Goal: Navigation & Orientation: Find specific page/section

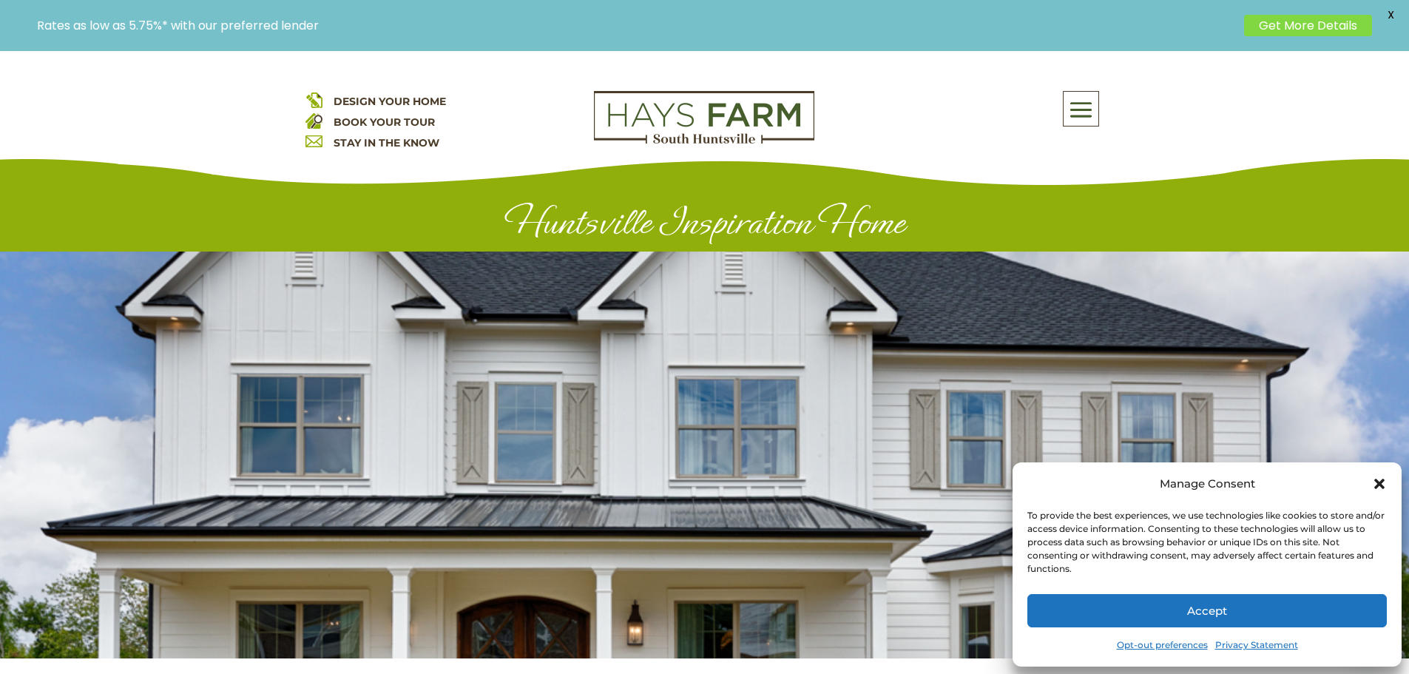
click at [1259, 614] on button "Accept" at bounding box center [1206, 610] width 359 height 33
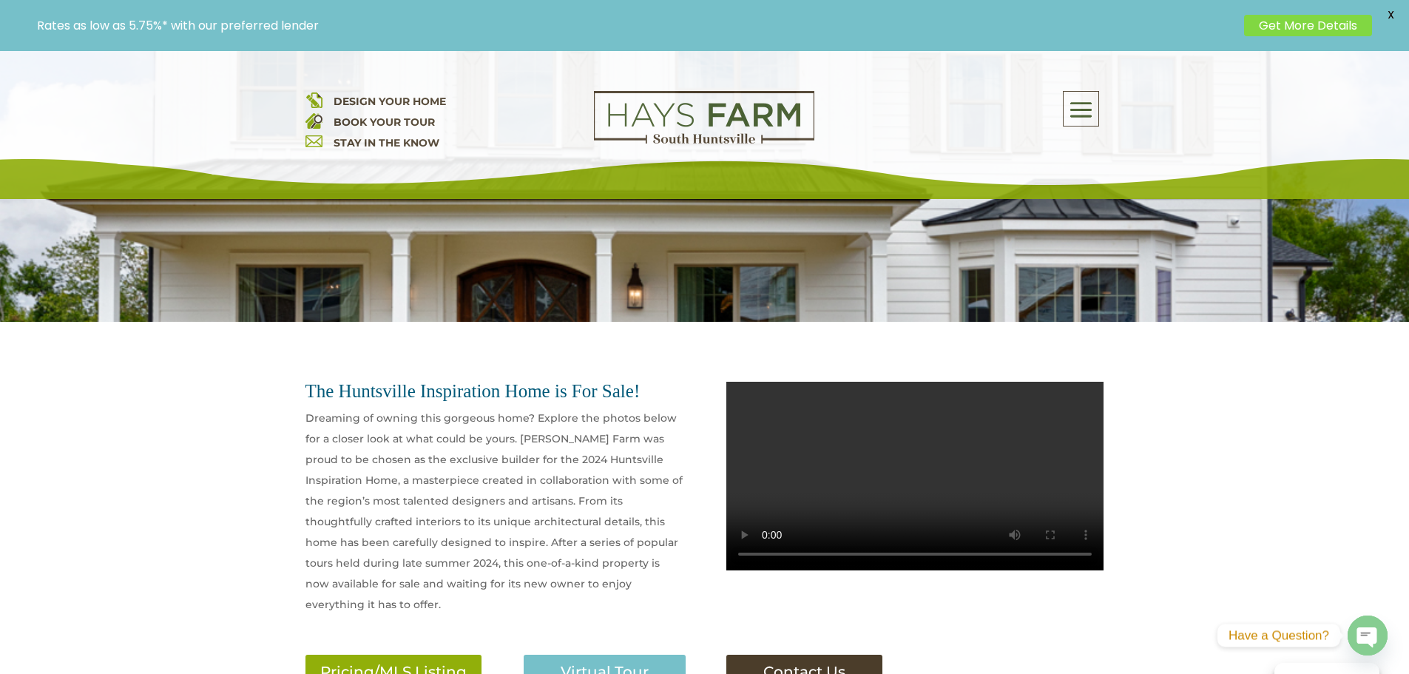
scroll to position [739, 0]
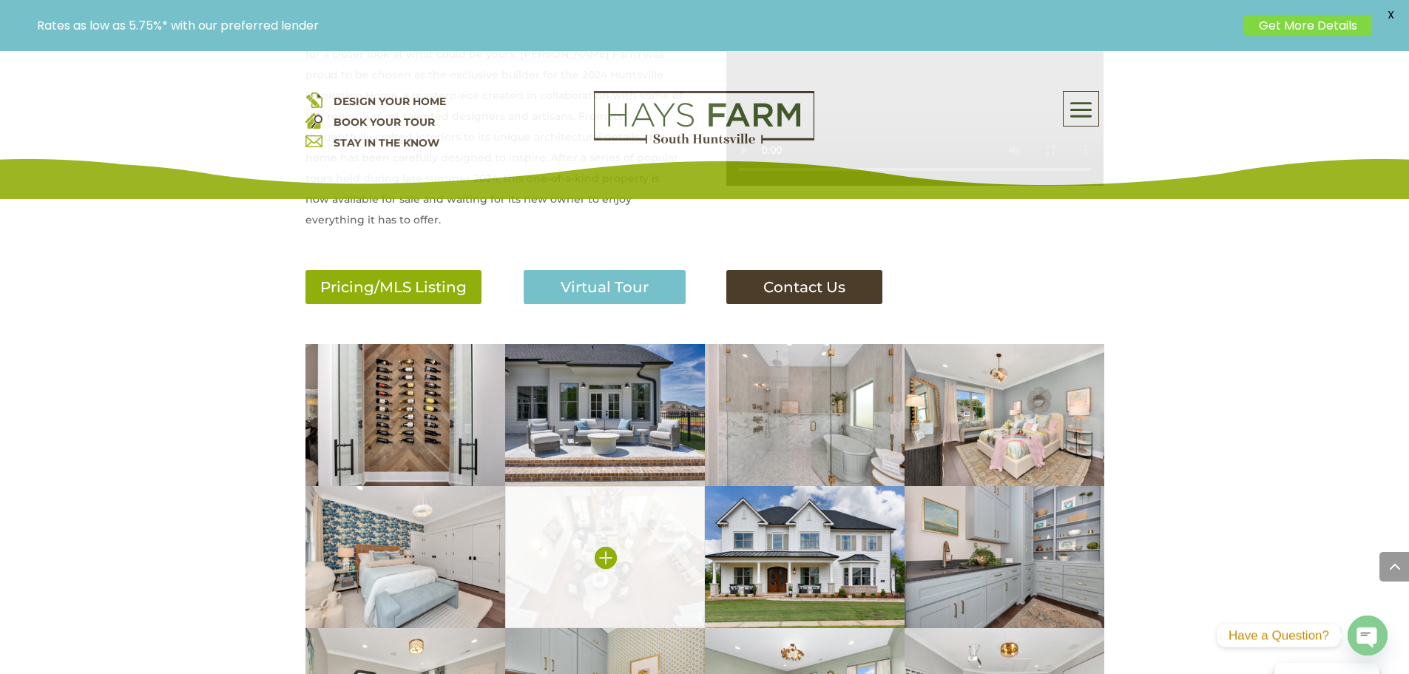
click at [642, 541] on img at bounding box center [605, 557] width 200 height 142
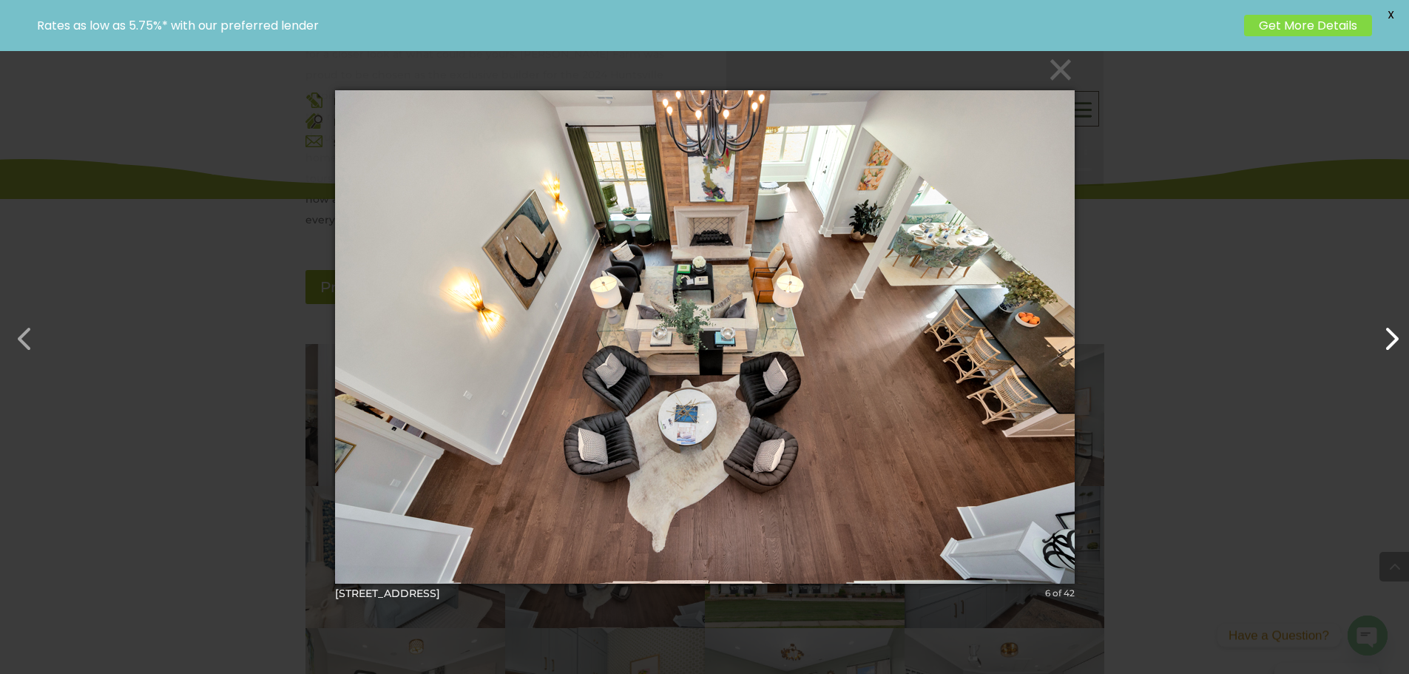
click at [1388, 339] on button "button" at bounding box center [1383, 331] width 35 height 35
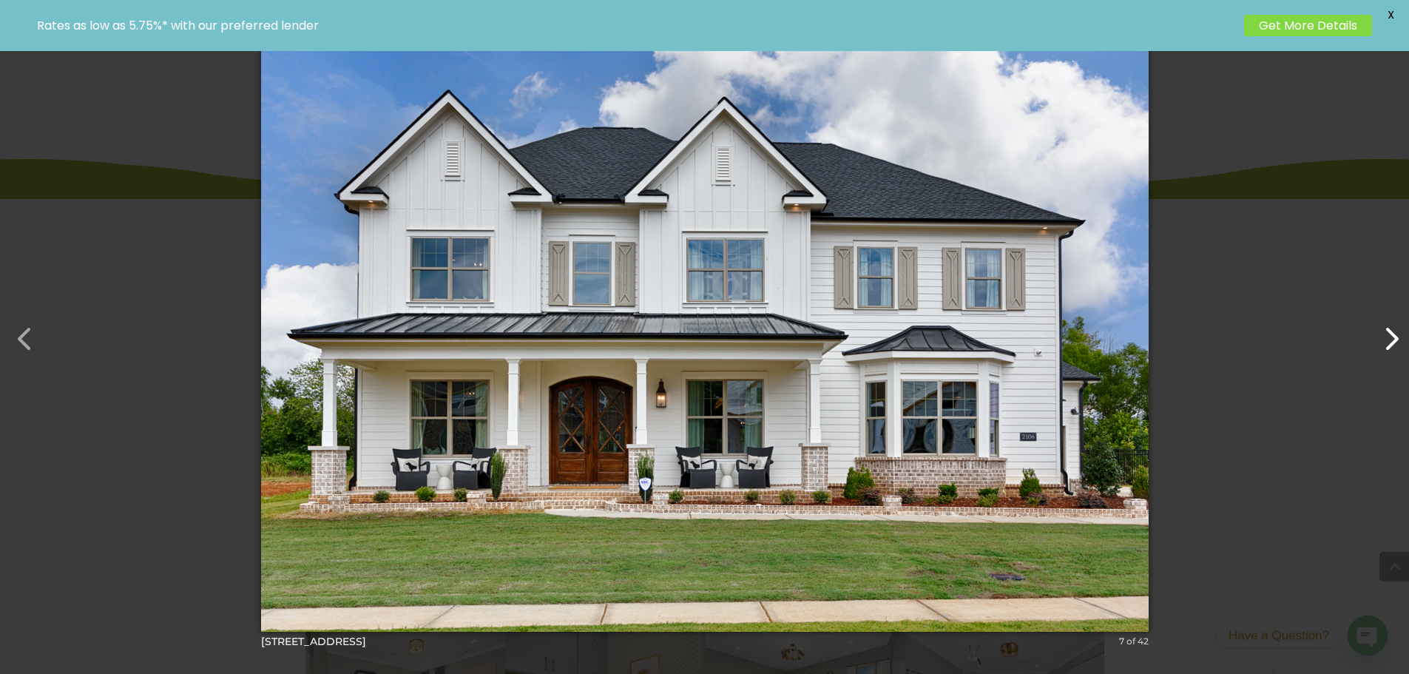
click at [1388, 339] on button "button" at bounding box center [1383, 331] width 35 height 35
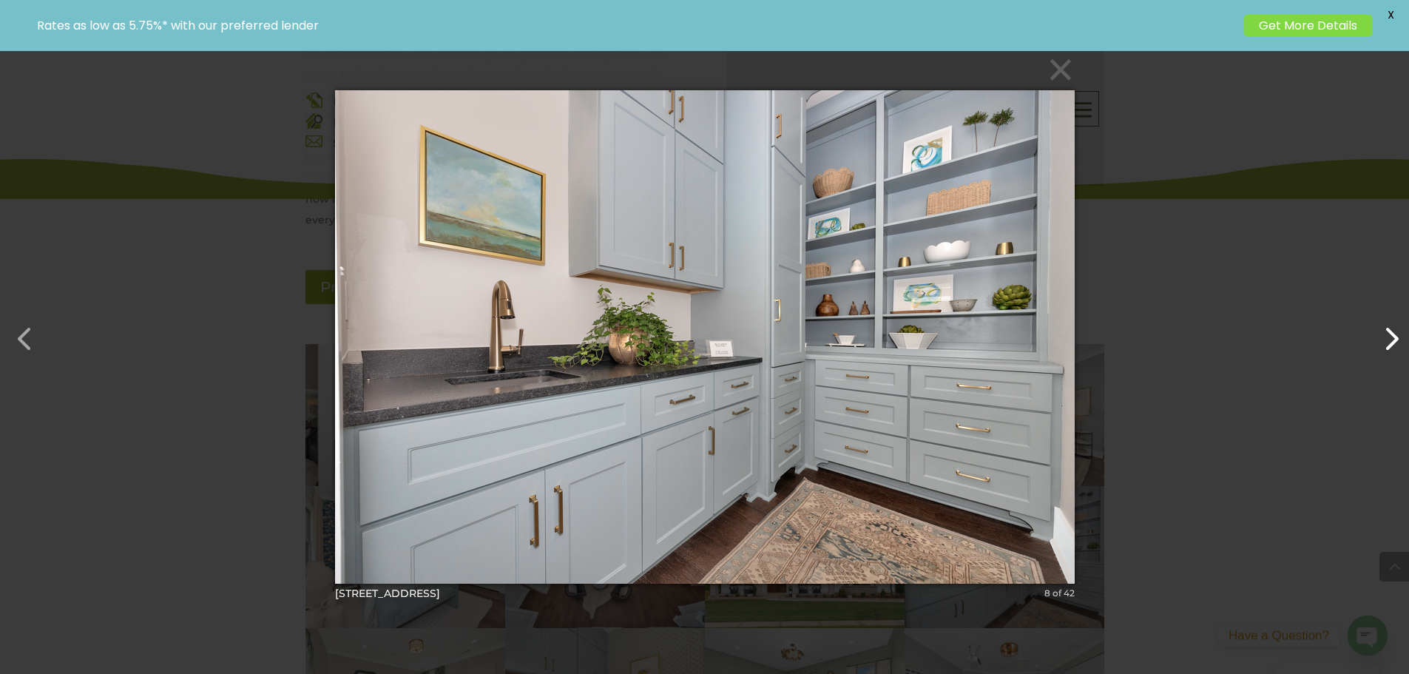
click at [1388, 339] on button "button" at bounding box center [1383, 331] width 35 height 35
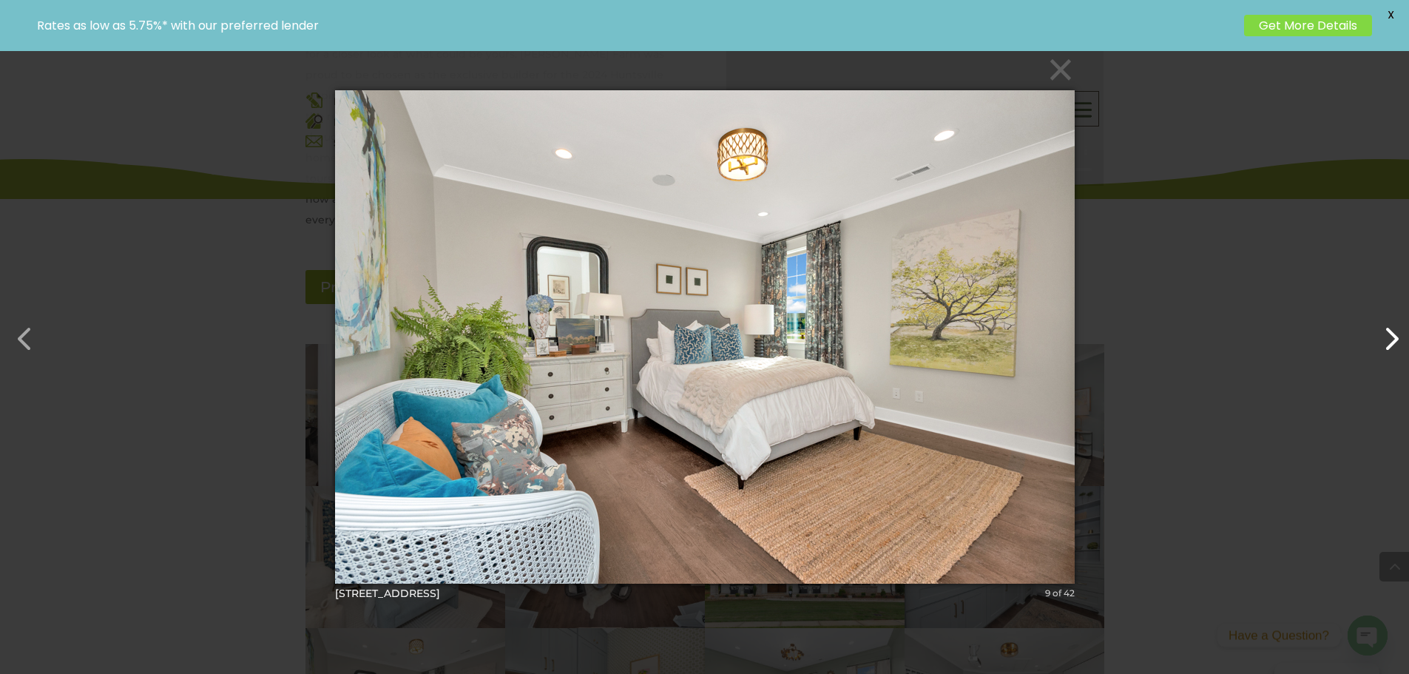
click at [1388, 339] on button "button" at bounding box center [1383, 331] width 35 height 35
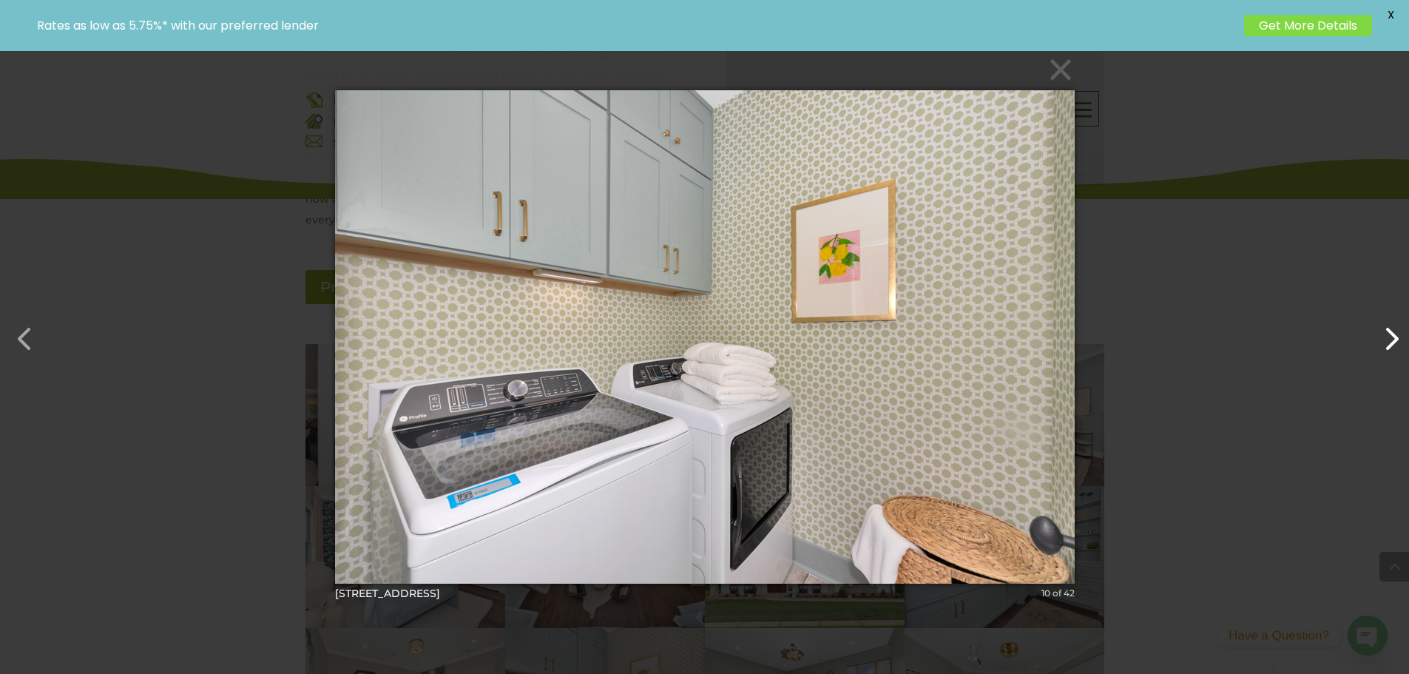
click at [1388, 339] on button "button" at bounding box center [1383, 331] width 35 height 35
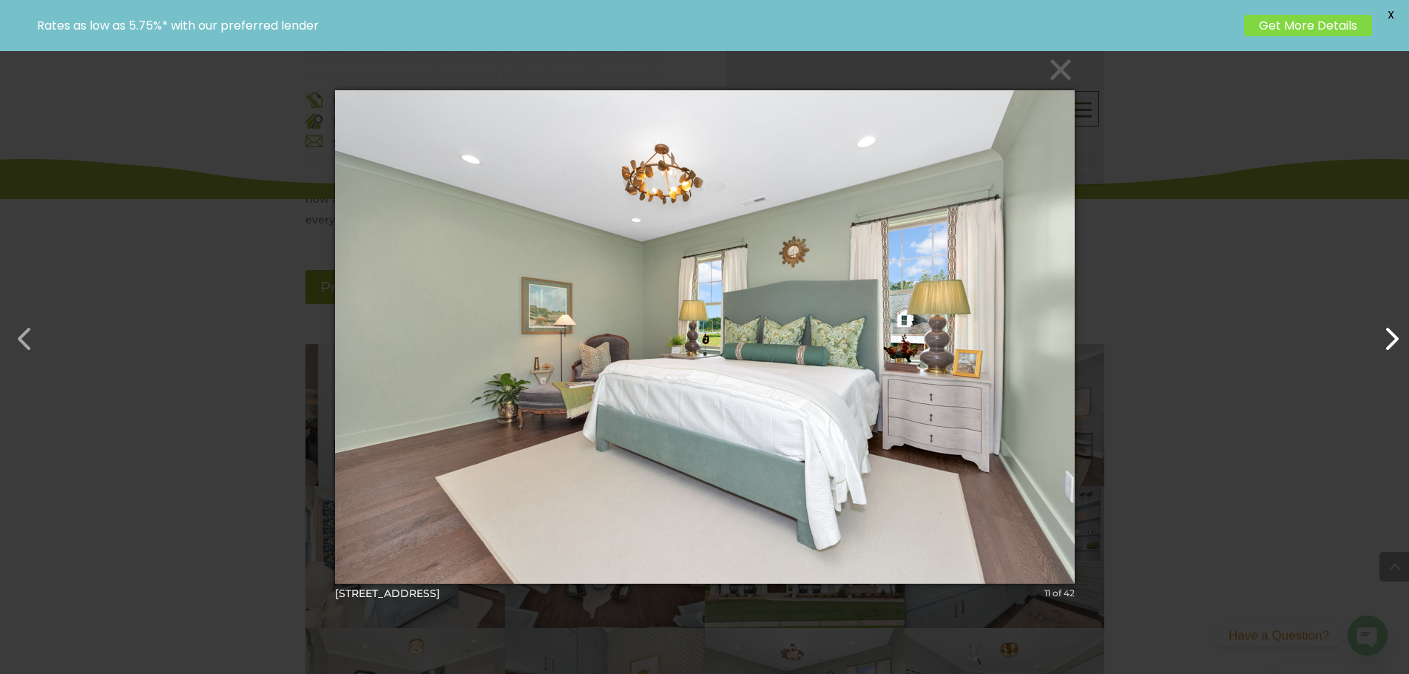
click at [1388, 339] on button "button" at bounding box center [1383, 331] width 35 height 35
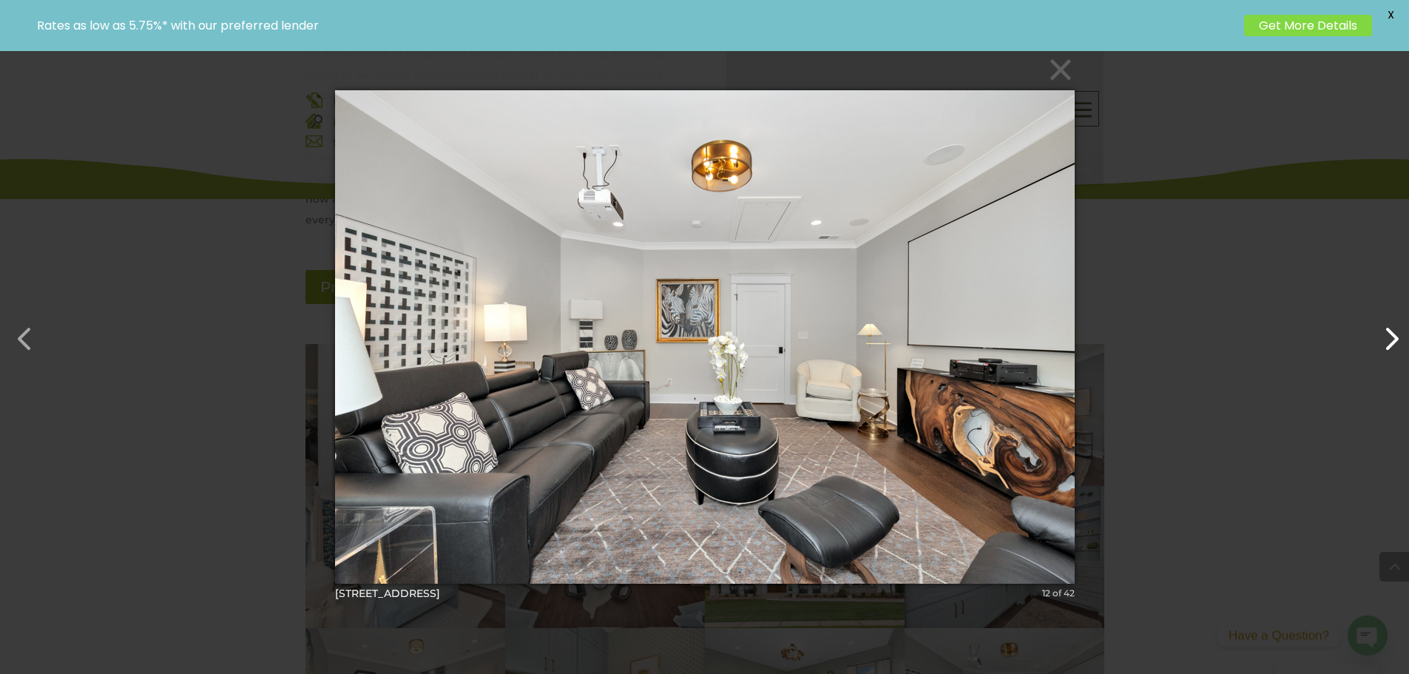
click at [1388, 339] on button "button" at bounding box center [1383, 331] width 35 height 35
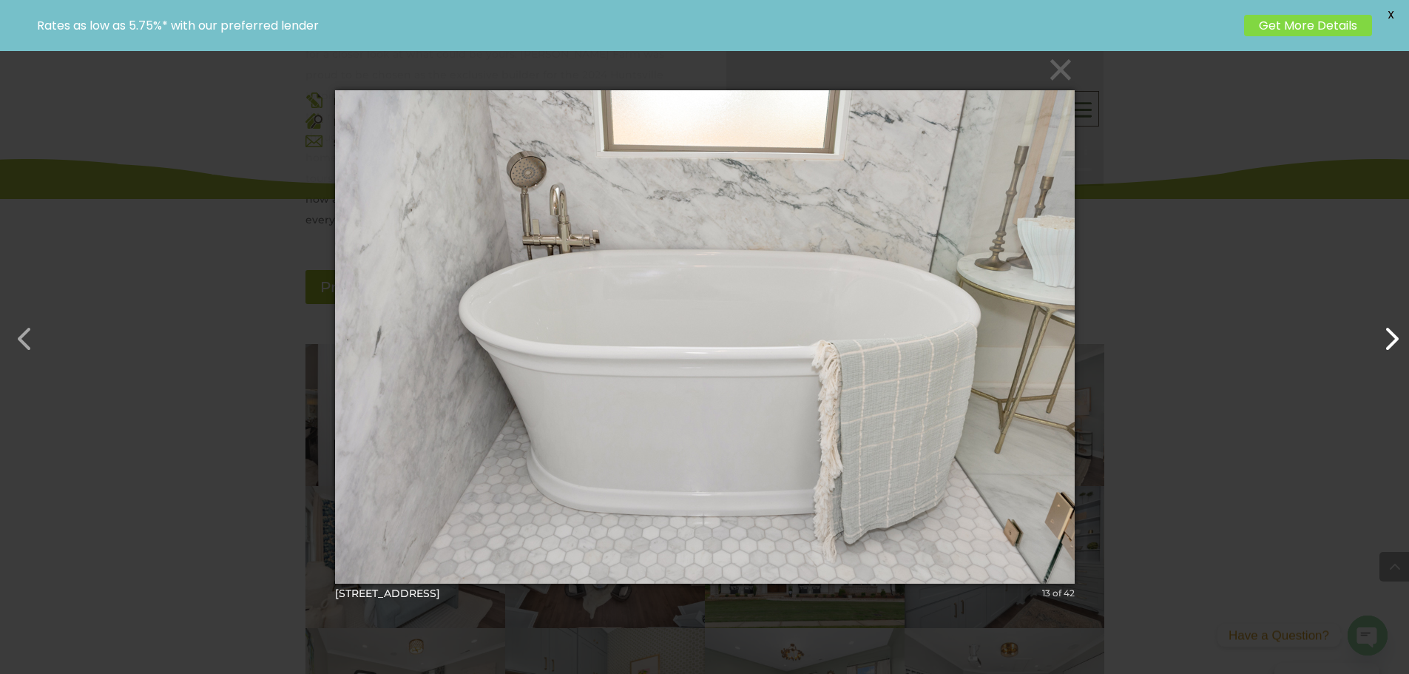
click at [1388, 339] on button "button" at bounding box center [1383, 331] width 35 height 35
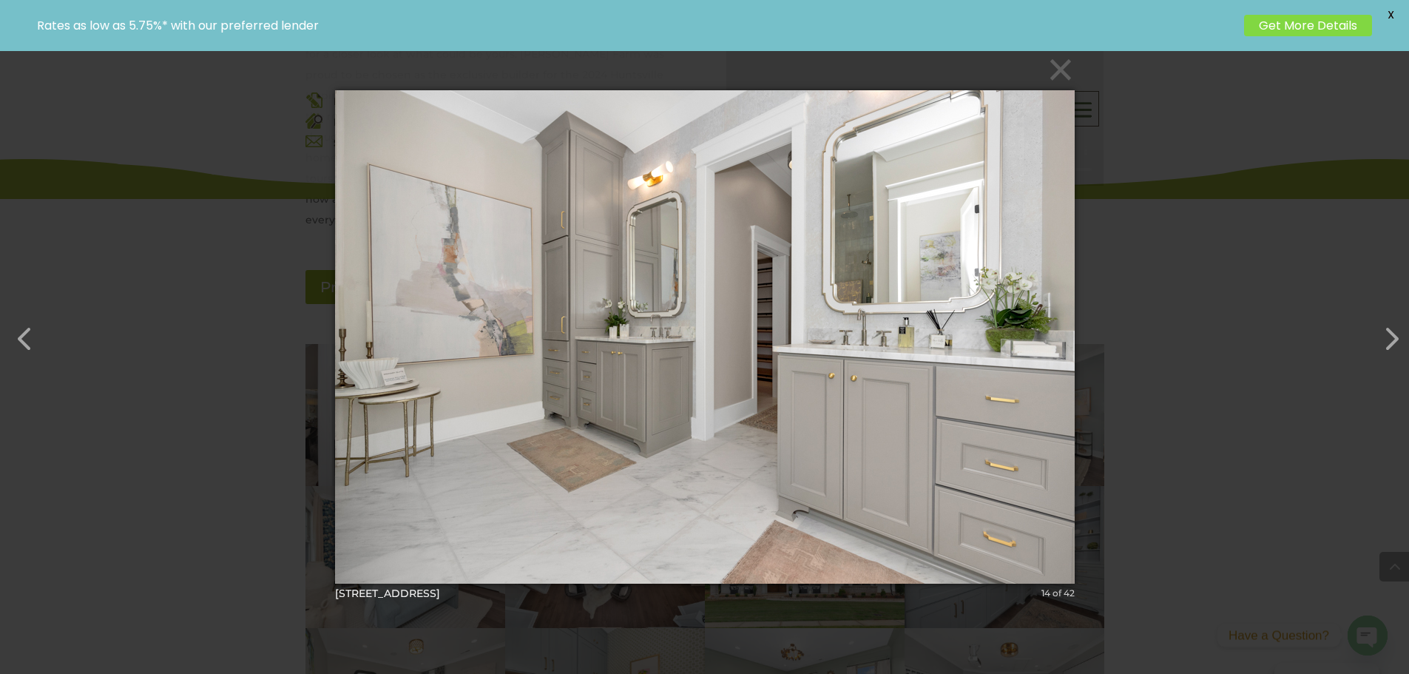
click at [1256, 378] on div "× [STREET_ADDRESS]-63 14 of 42 Loading..." at bounding box center [704, 337] width 1409 height 674
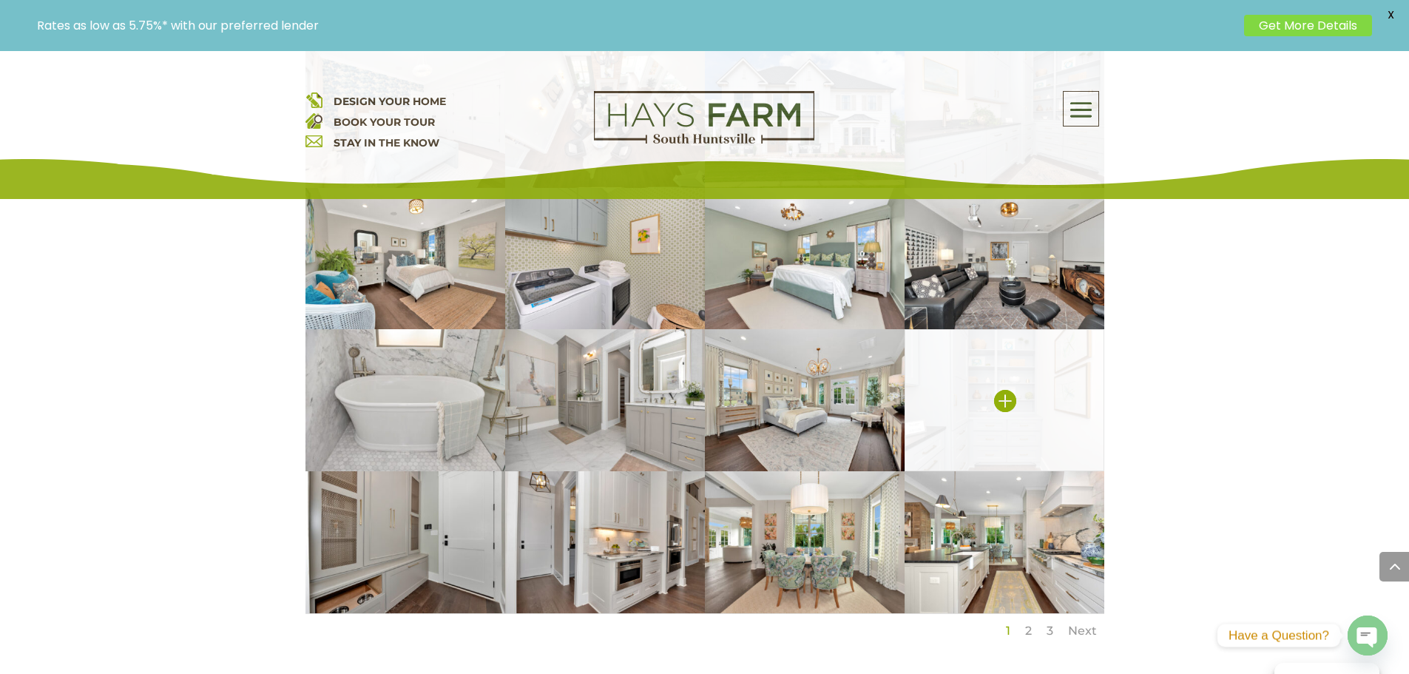
scroll to position [1183, 0]
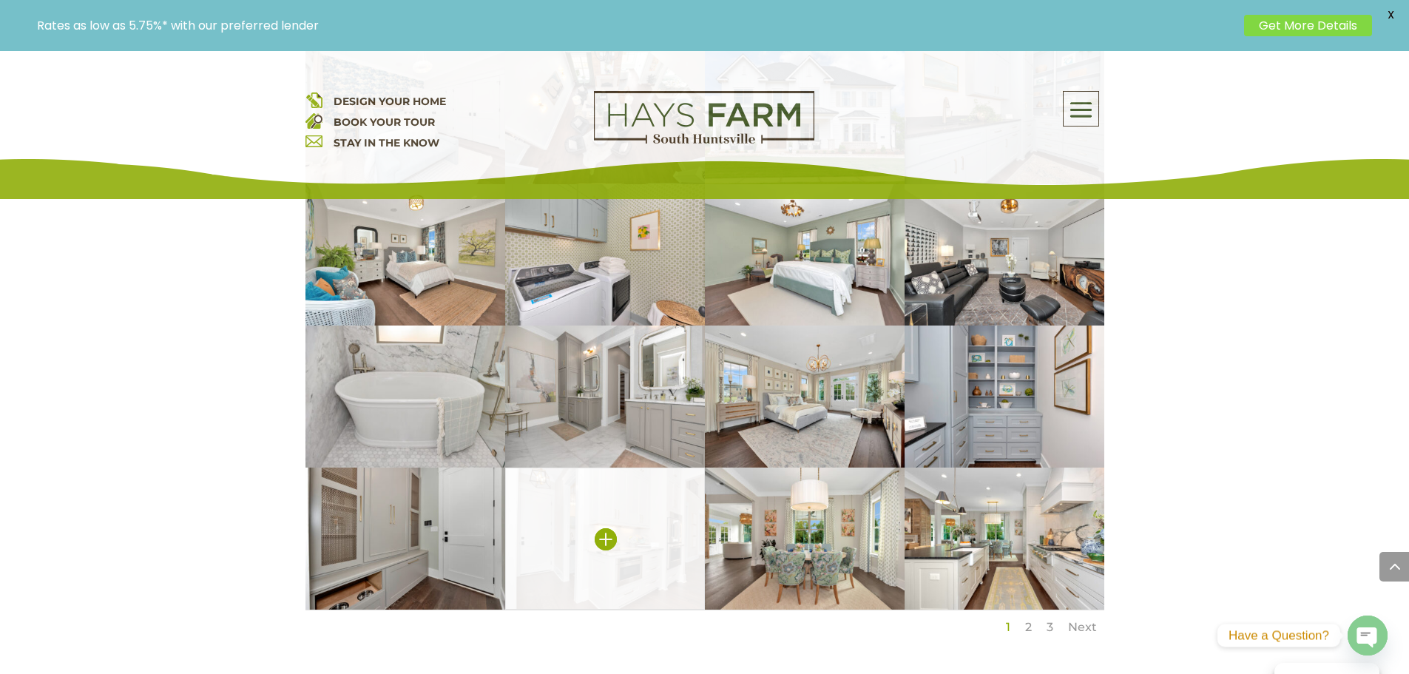
click at [620, 528] on img at bounding box center [605, 538] width 200 height 142
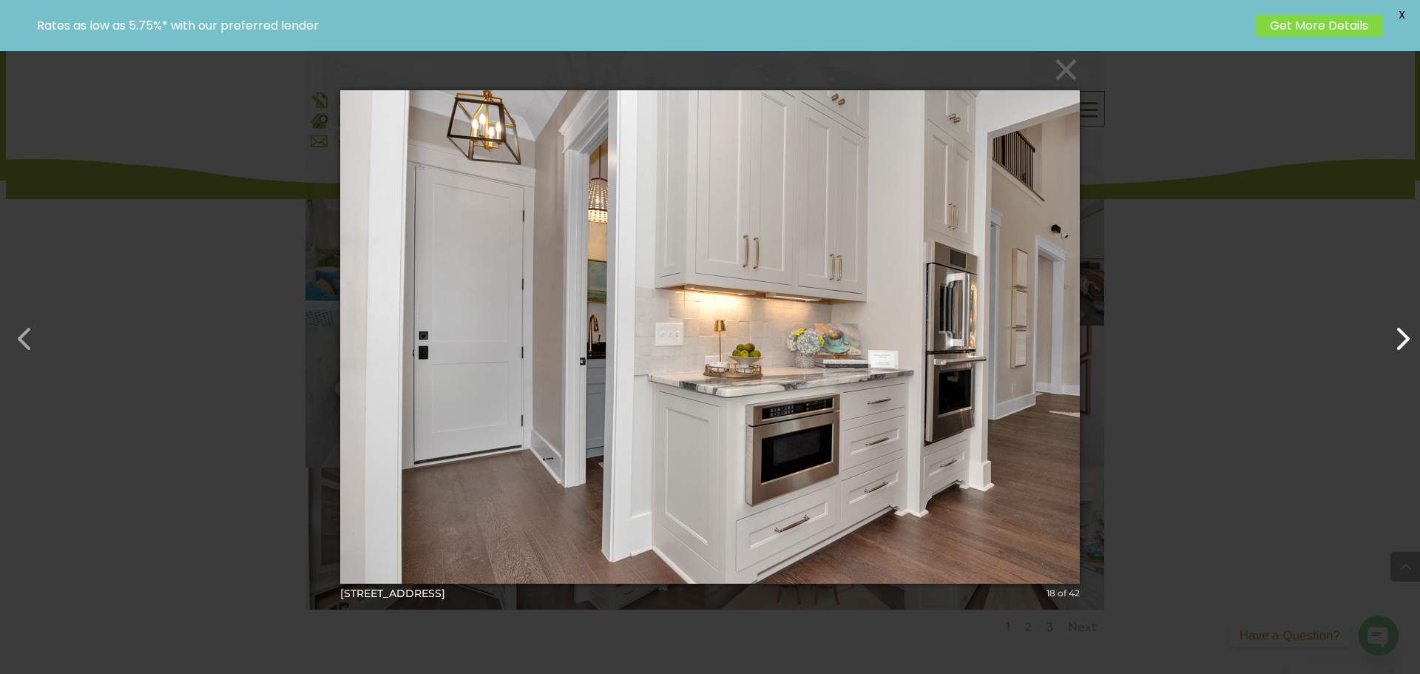
click at [1406, 338] on button "button" at bounding box center [1394, 331] width 35 height 35
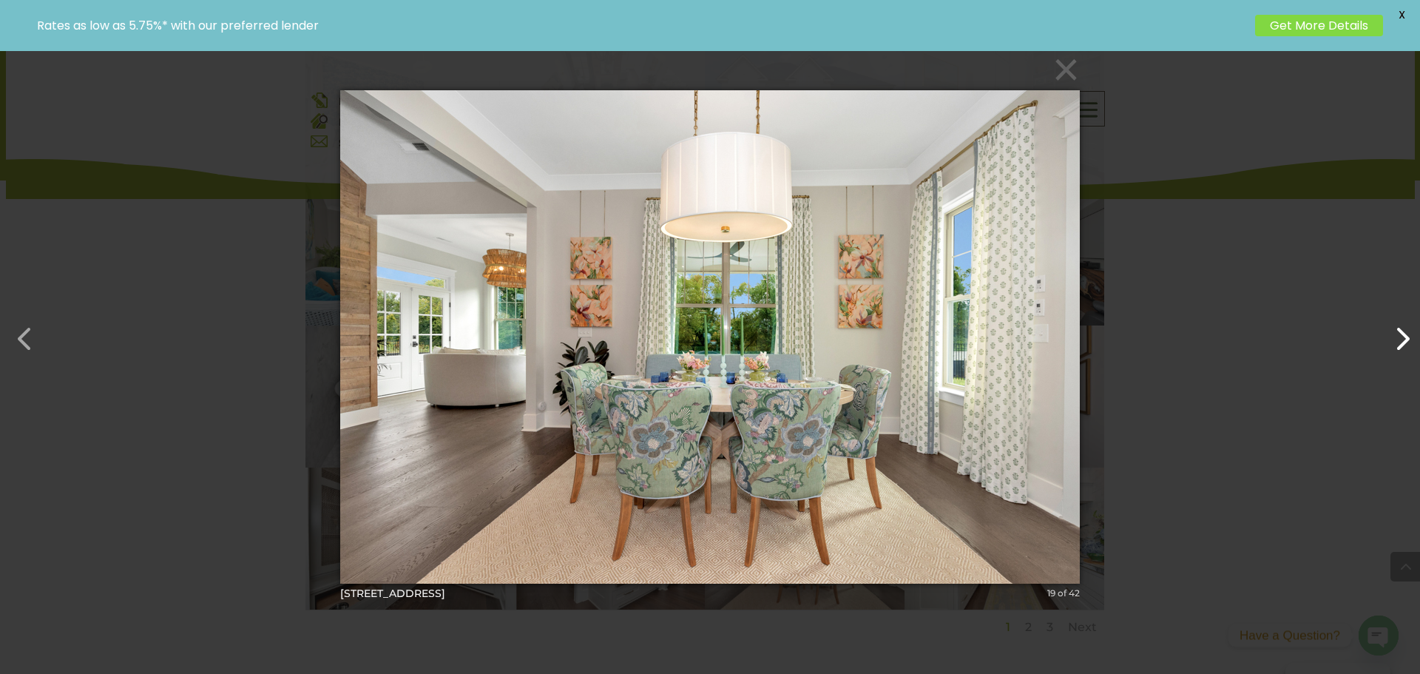
click at [1406, 336] on button "button" at bounding box center [1394, 331] width 35 height 35
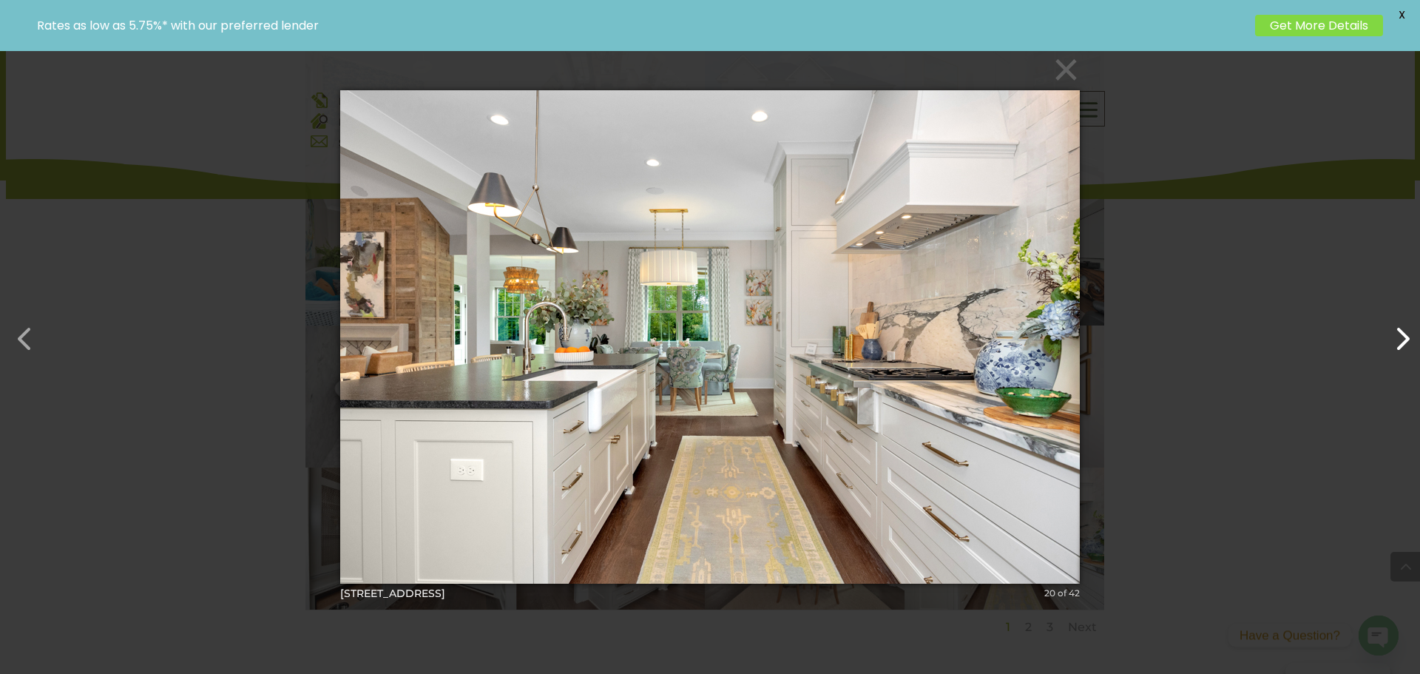
click at [1406, 336] on button "button" at bounding box center [1394, 331] width 35 height 35
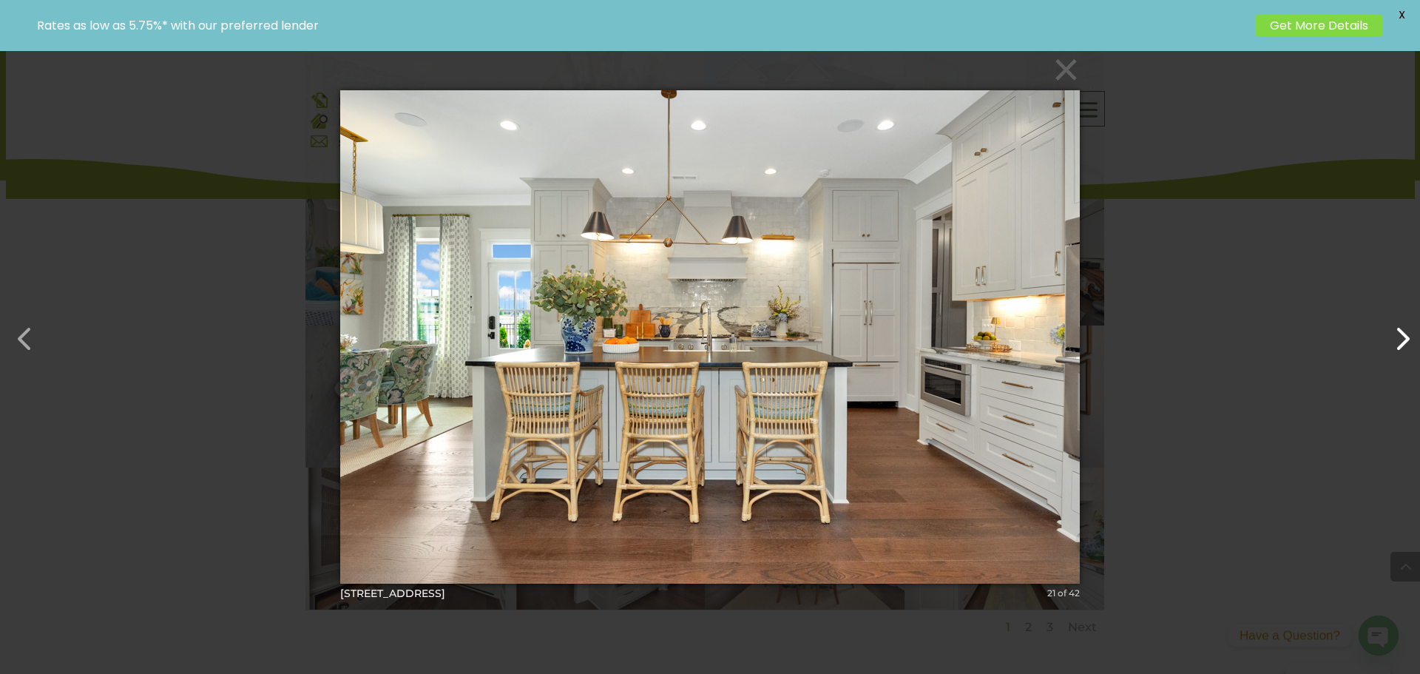
click at [1406, 336] on button "button" at bounding box center [1394, 331] width 35 height 35
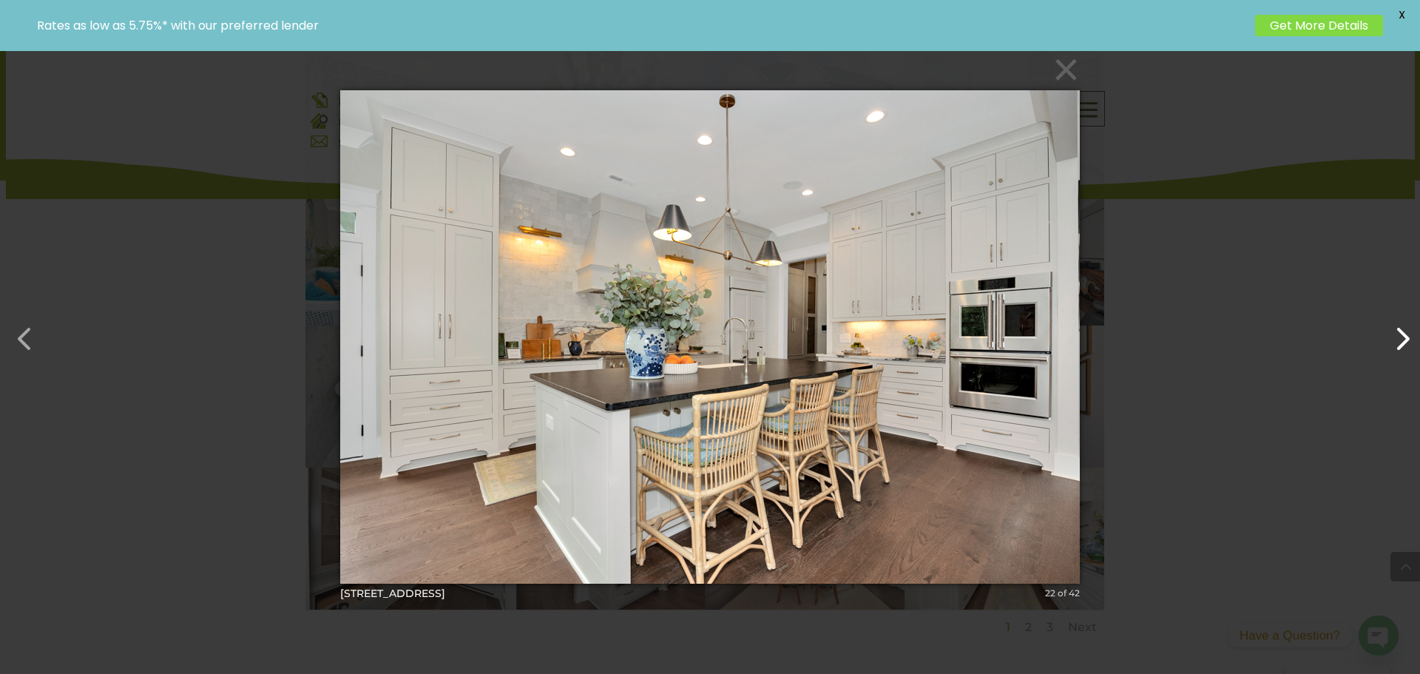
click at [1406, 336] on button "button" at bounding box center [1394, 331] width 35 height 35
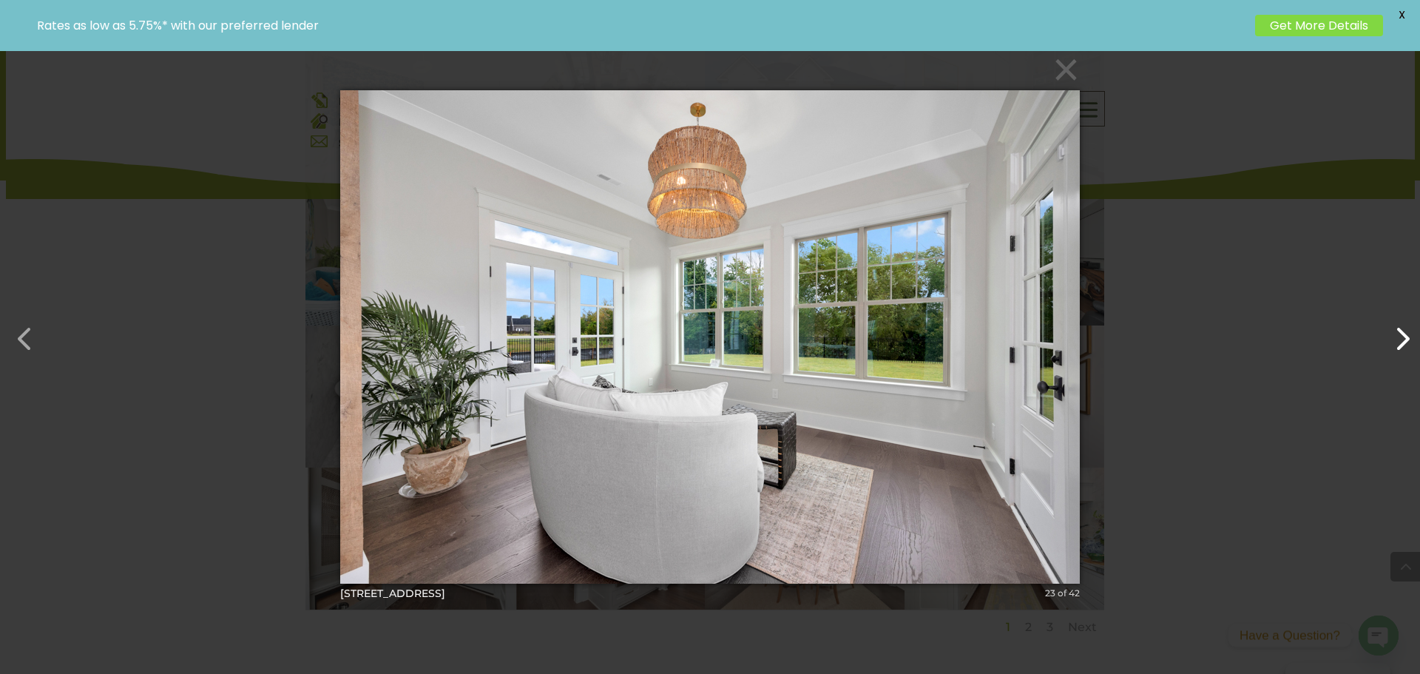
click at [1406, 336] on button "button" at bounding box center [1394, 331] width 35 height 35
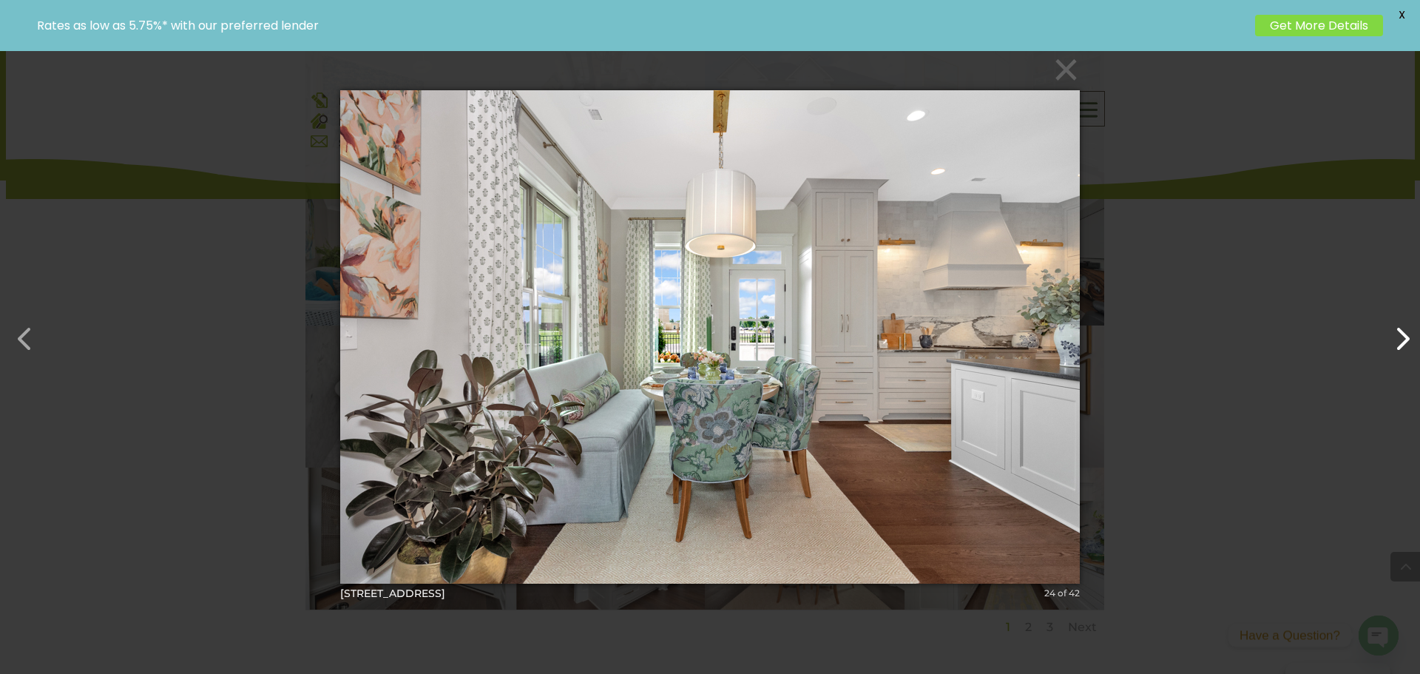
click at [1406, 336] on button "button" at bounding box center [1394, 331] width 35 height 35
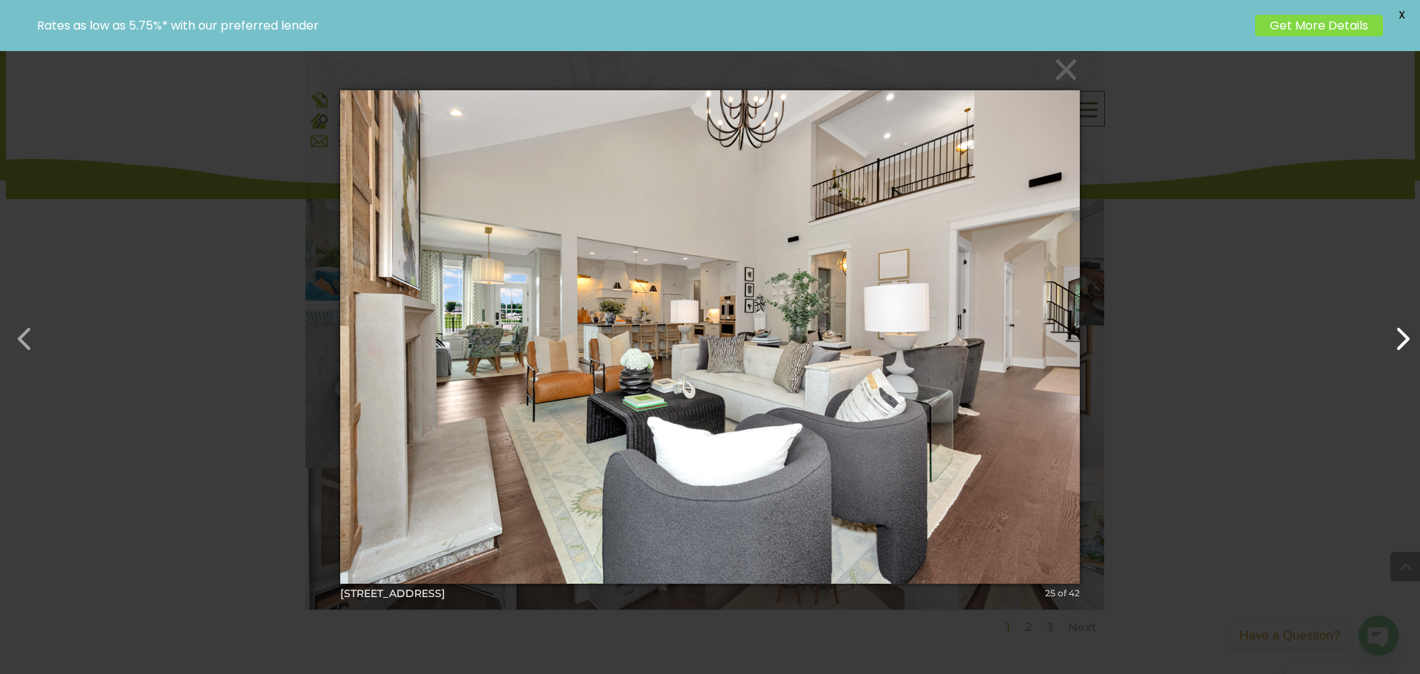
click at [1406, 336] on button "button" at bounding box center [1394, 331] width 35 height 35
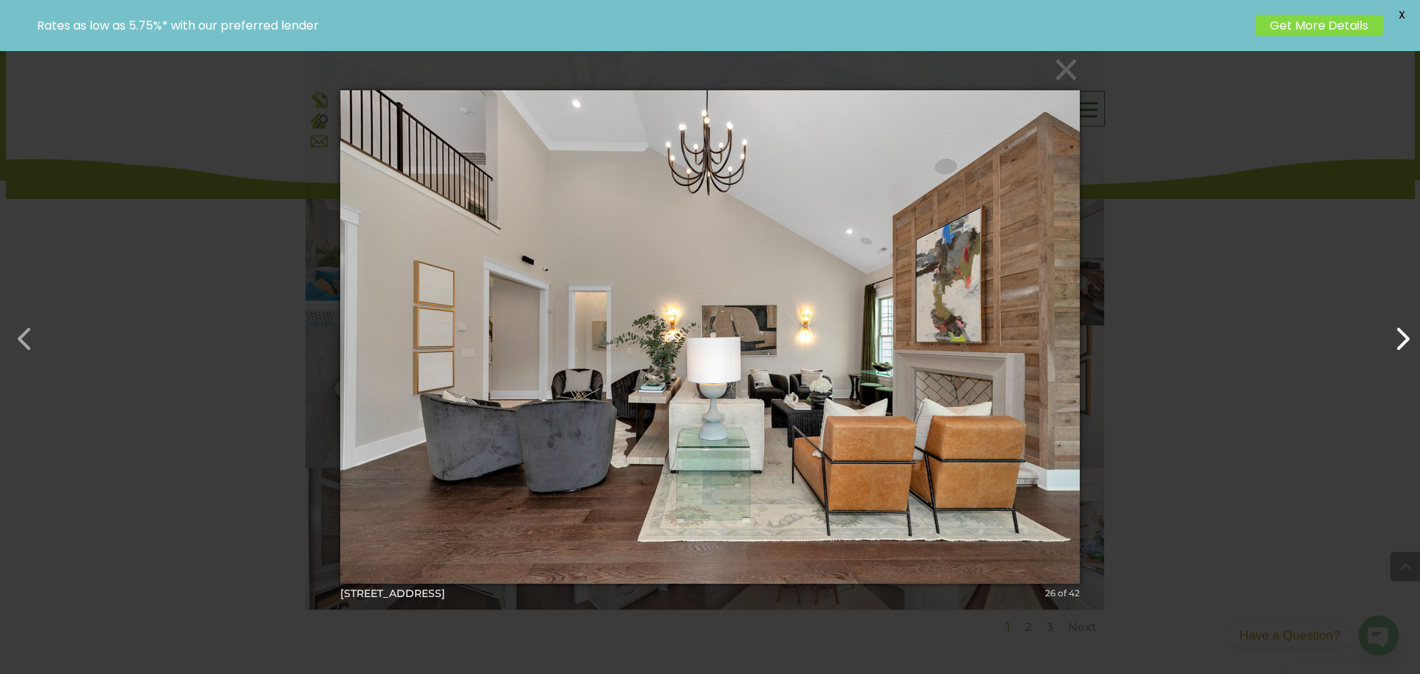
click at [1406, 336] on button "button" at bounding box center [1394, 331] width 35 height 35
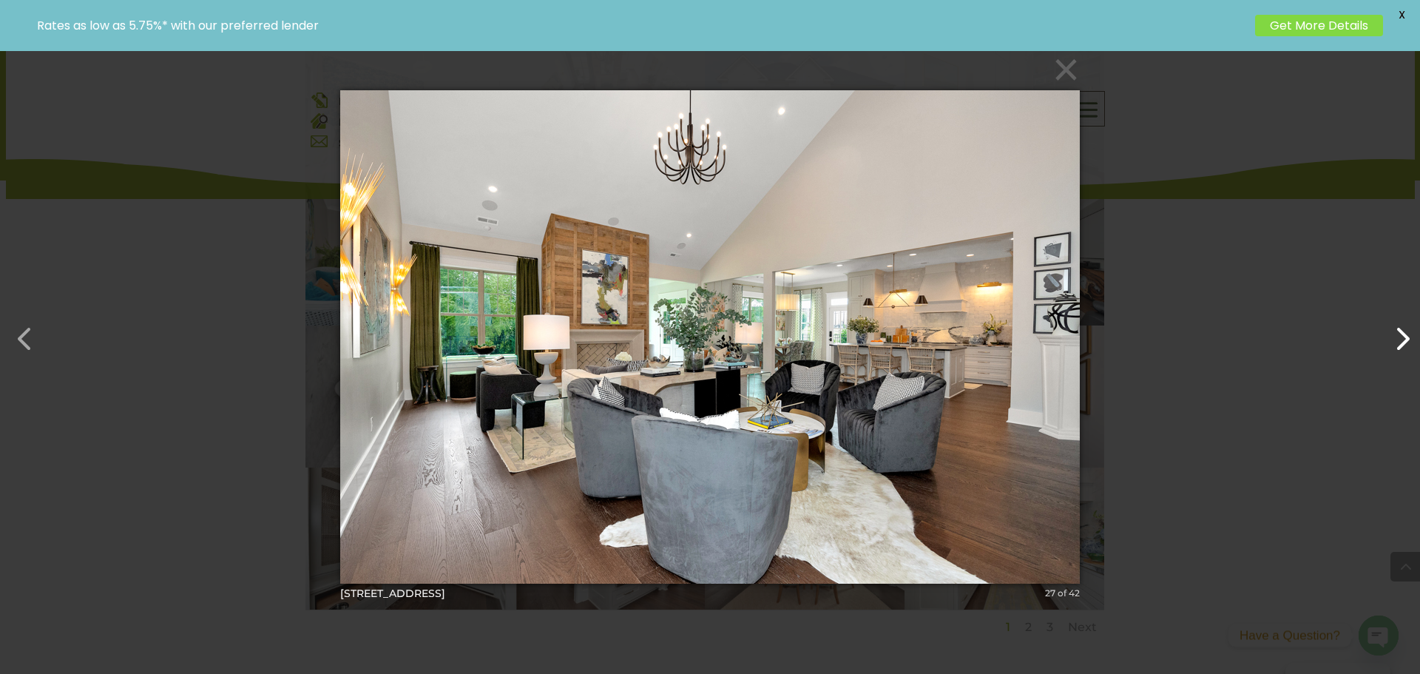
click at [1406, 336] on button "button" at bounding box center [1394, 331] width 35 height 35
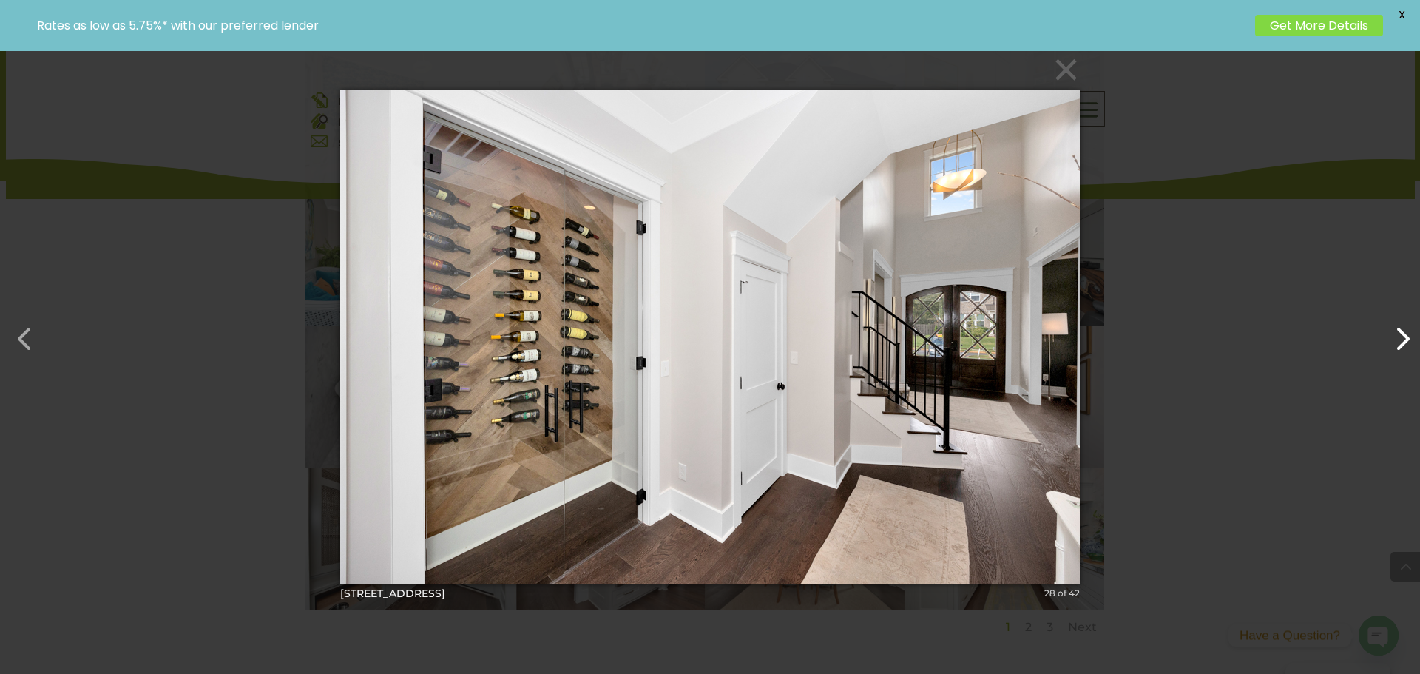
click at [1406, 336] on button "button" at bounding box center [1394, 331] width 35 height 35
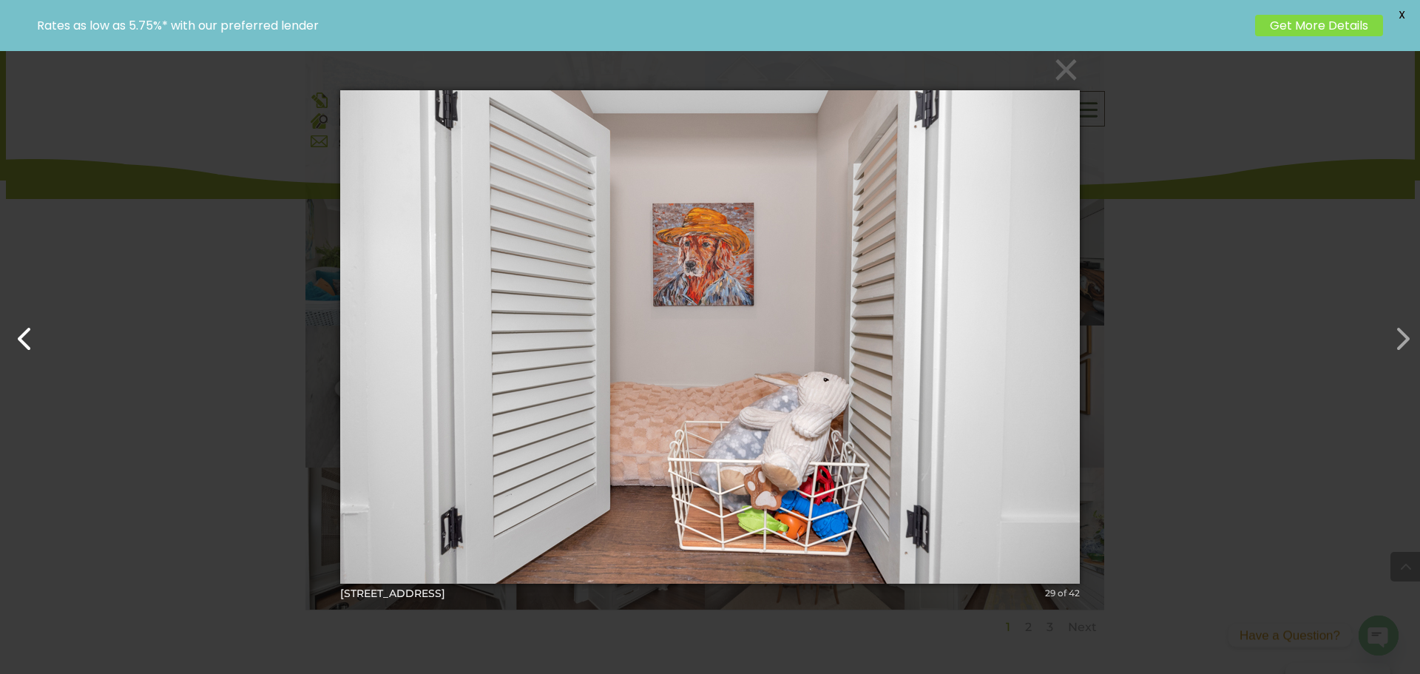
click at [25, 339] on button "button" at bounding box center [17, 331] width 35 height 35
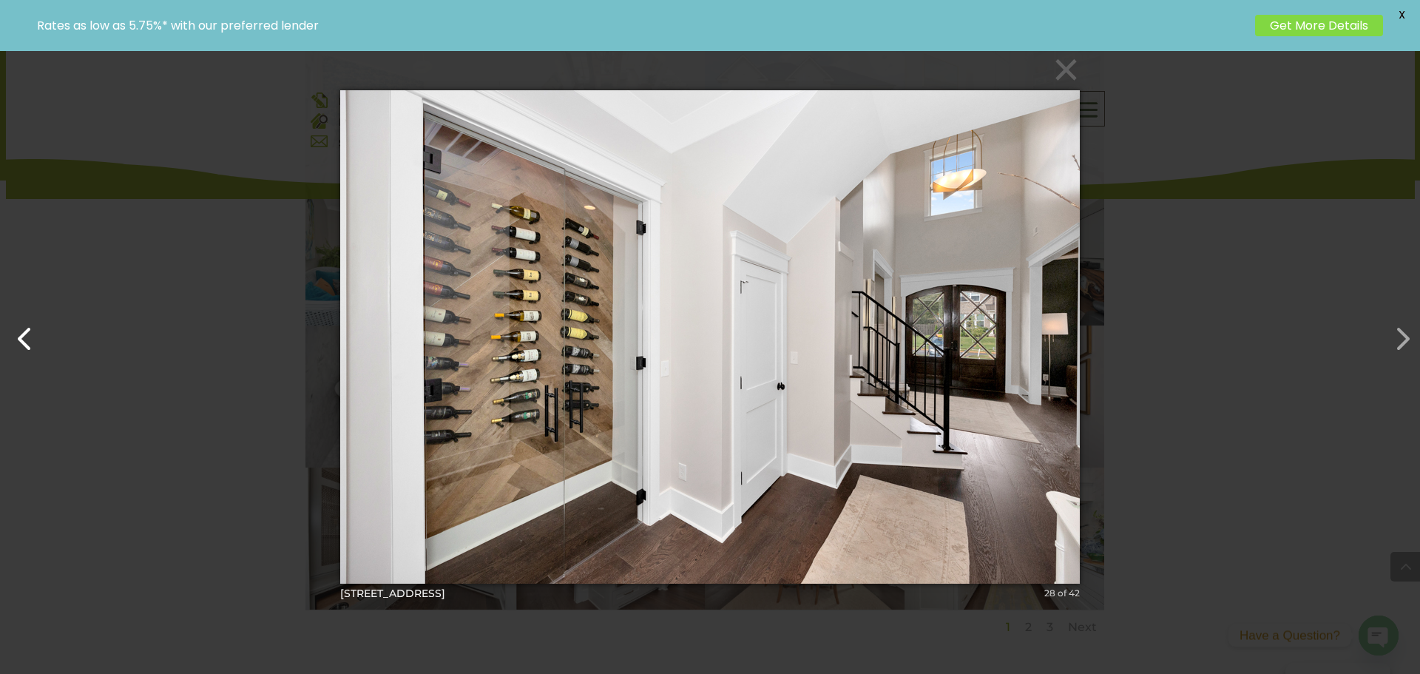
click at [25, 339] on button "button" at bounding box center [17, 331] width 35 height 35
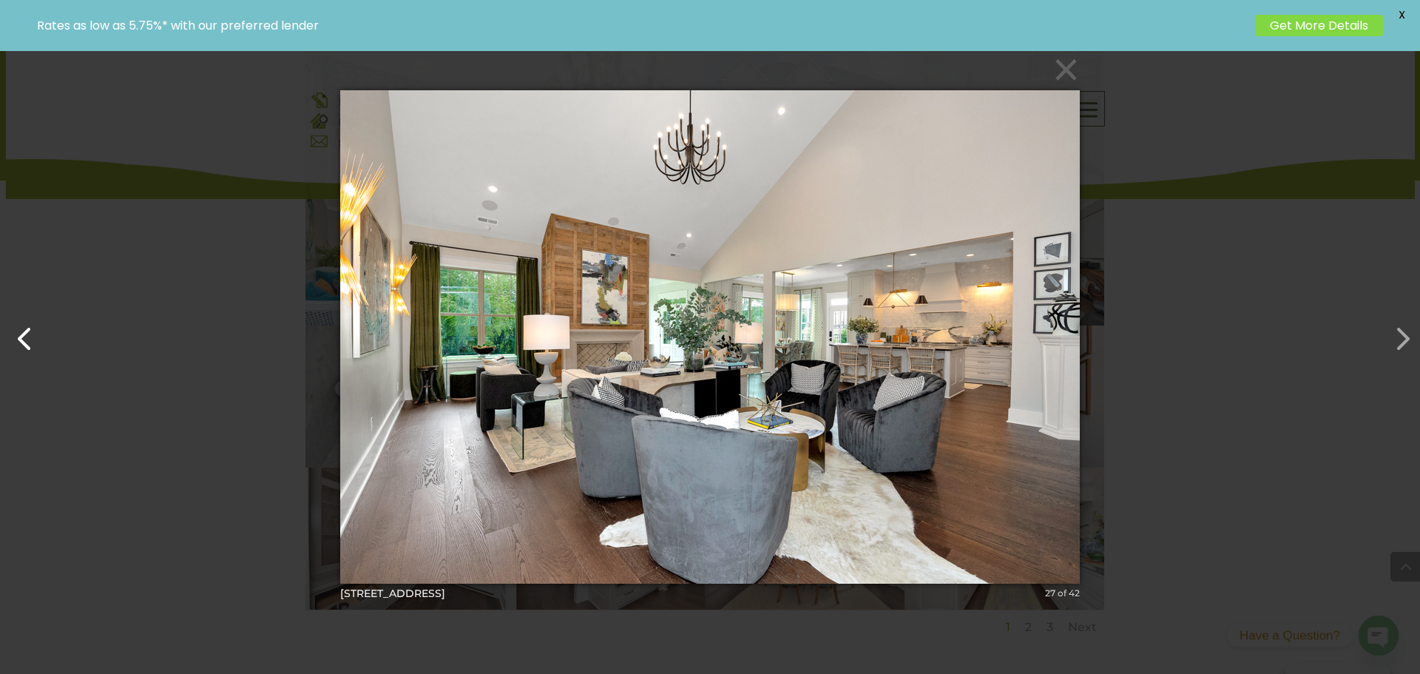
click at [25, 339] on button "button" at bounding box center [17, 331] width 35 height 35
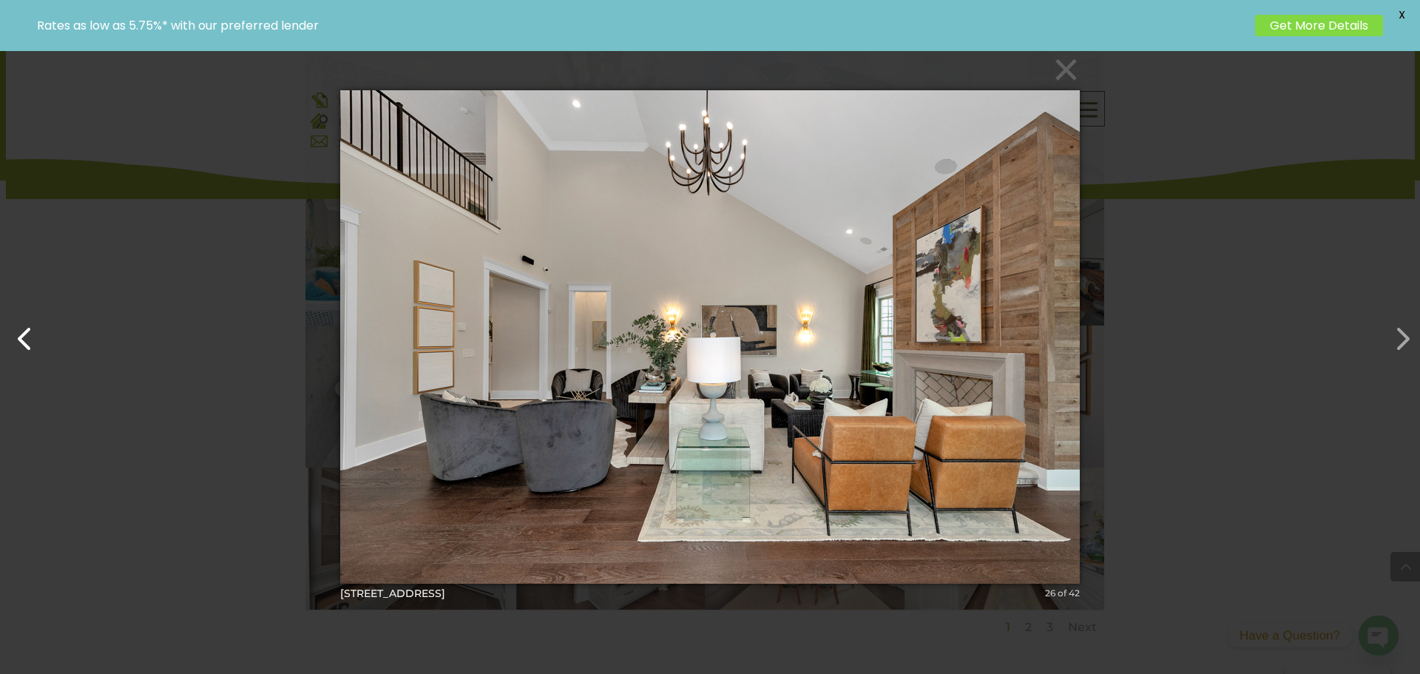
click at [26, 339] on button "button" at bounding box center [17, 331] width 35 height 35
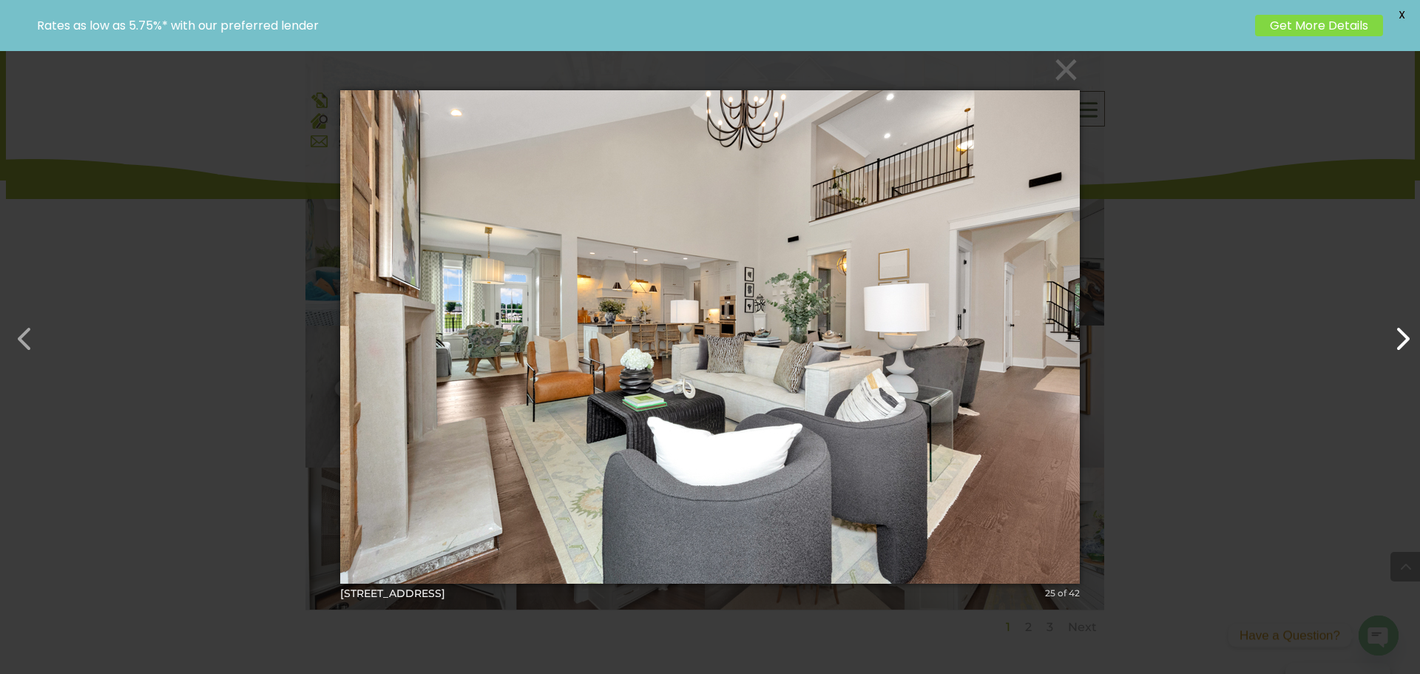
click at [1404, 336] on button "button" at bounding box center [1394, 331] width 35 height 35
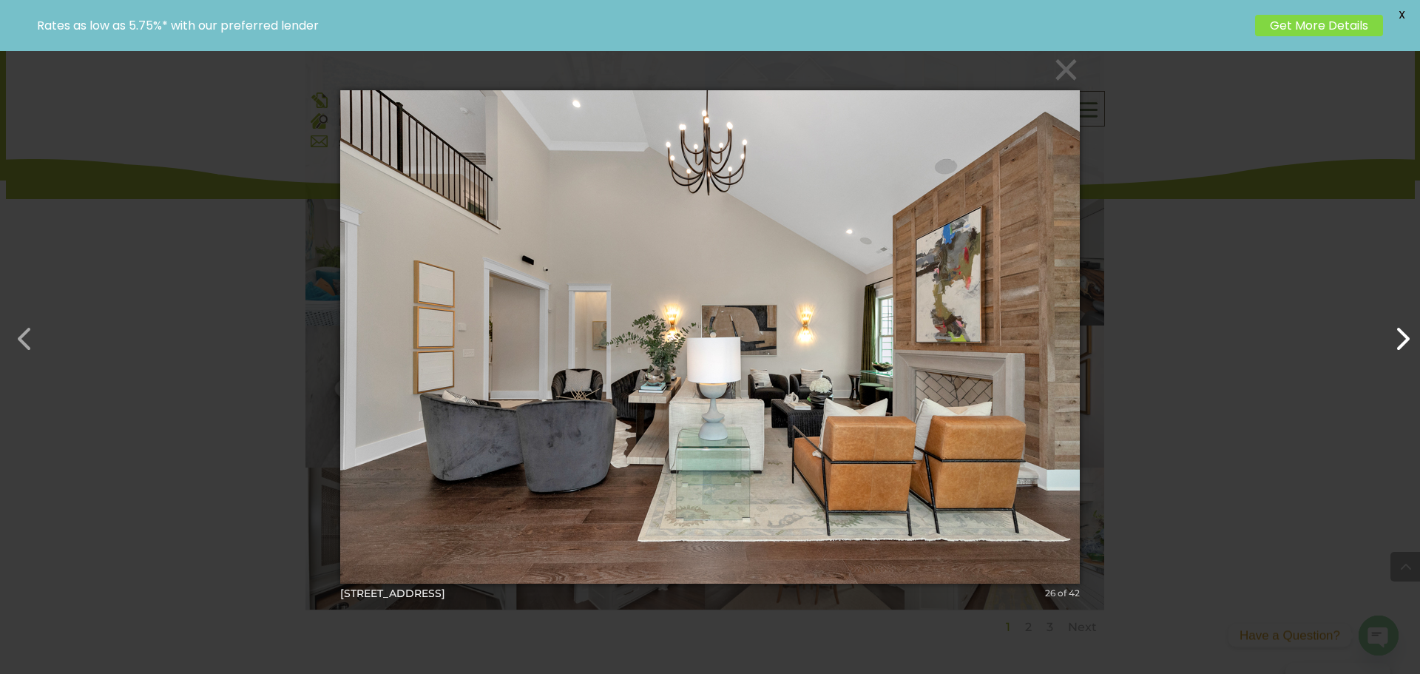
click at [1404, 336] on button "button" at bounding box center [1394, 331] width 35 height 35
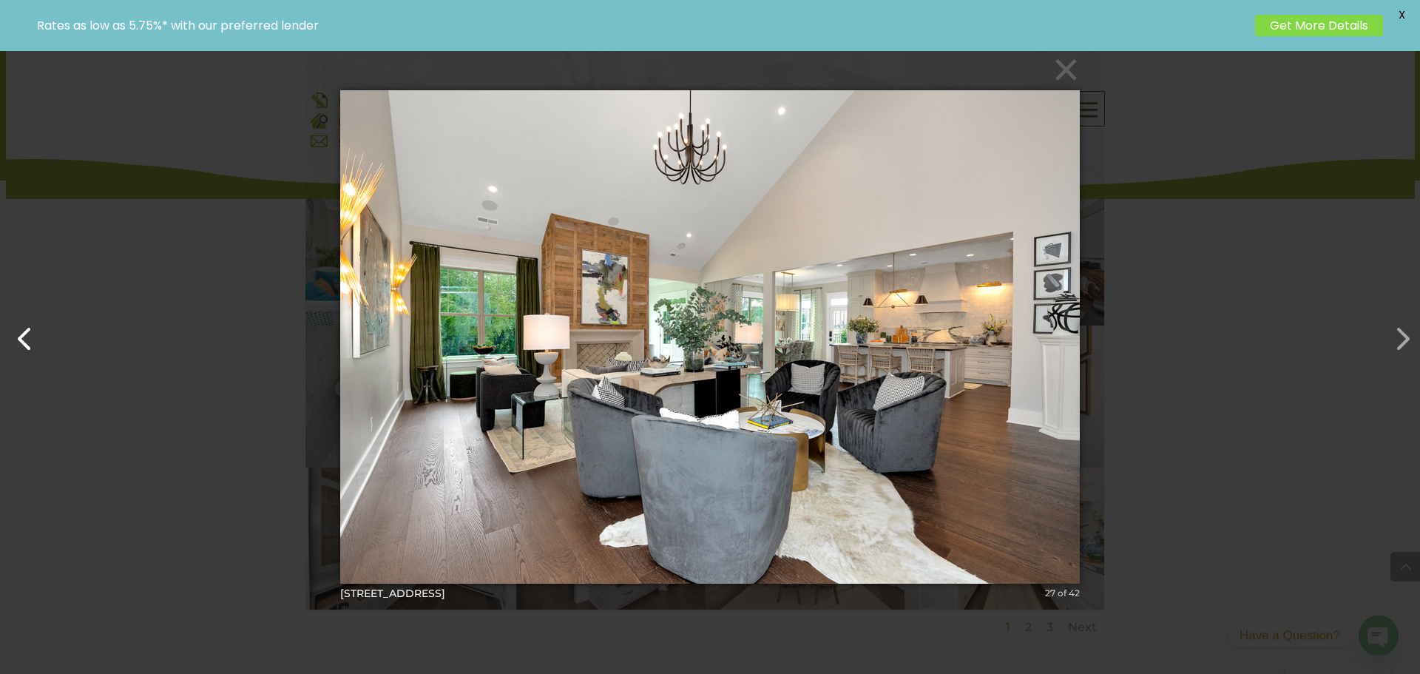
click at [31, 330] on button "button" at bounding box center [17, 331] width 35 height 35
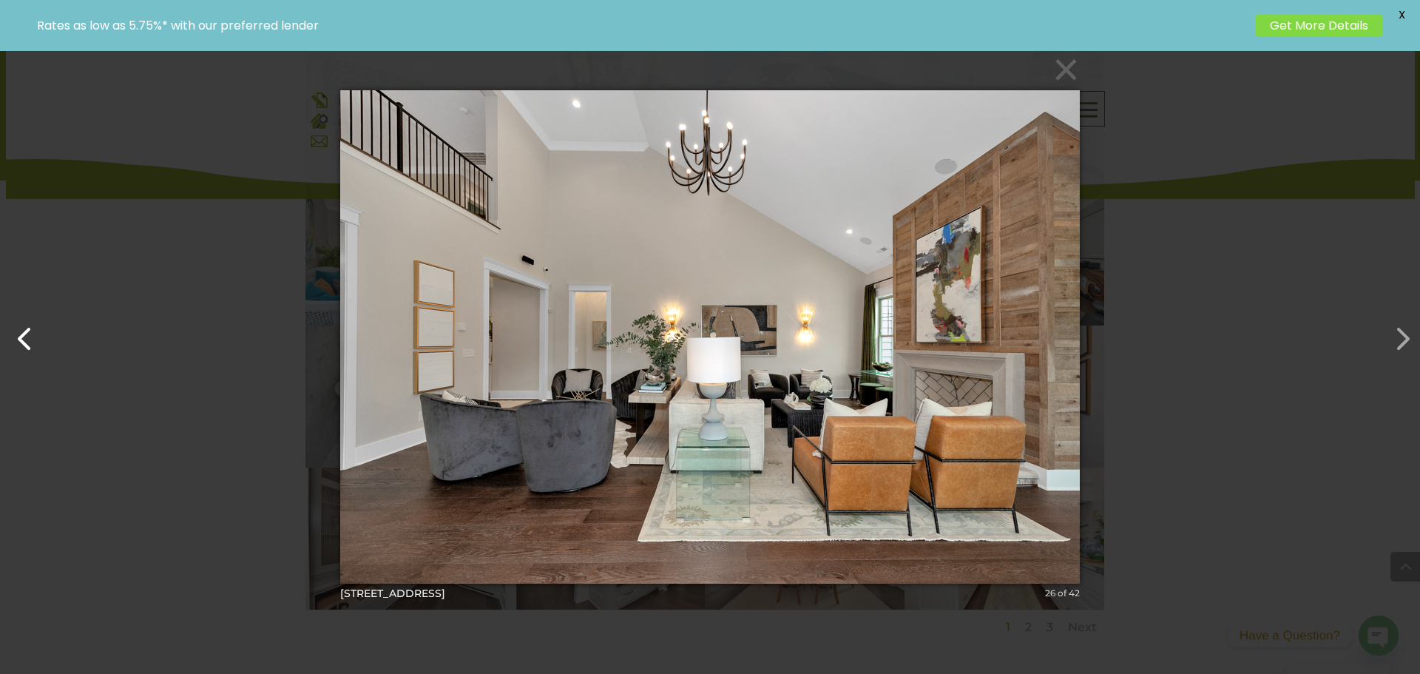
click at [31, 330] on button "button" at bounding box center [17, 331] width 35 height 35
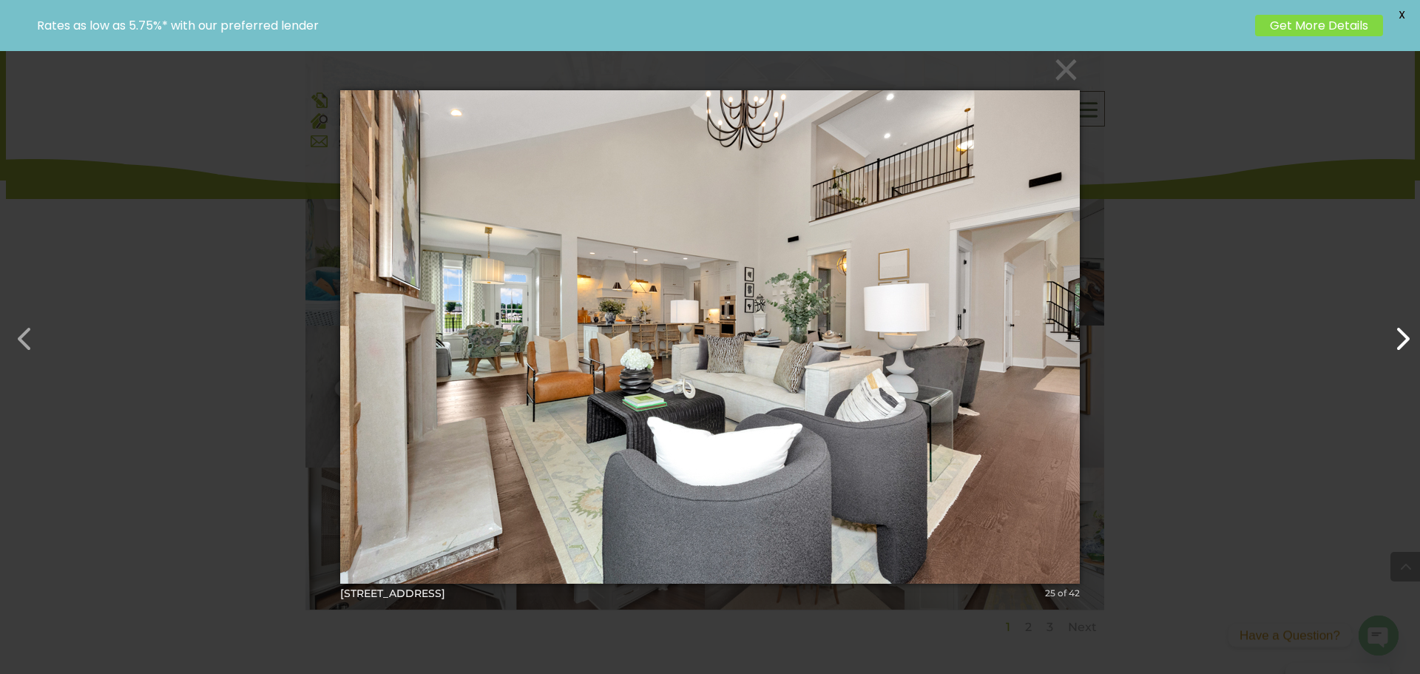
click at [1407, 341] on button "button" at bounding box center [1394, 331] width 35 height 35
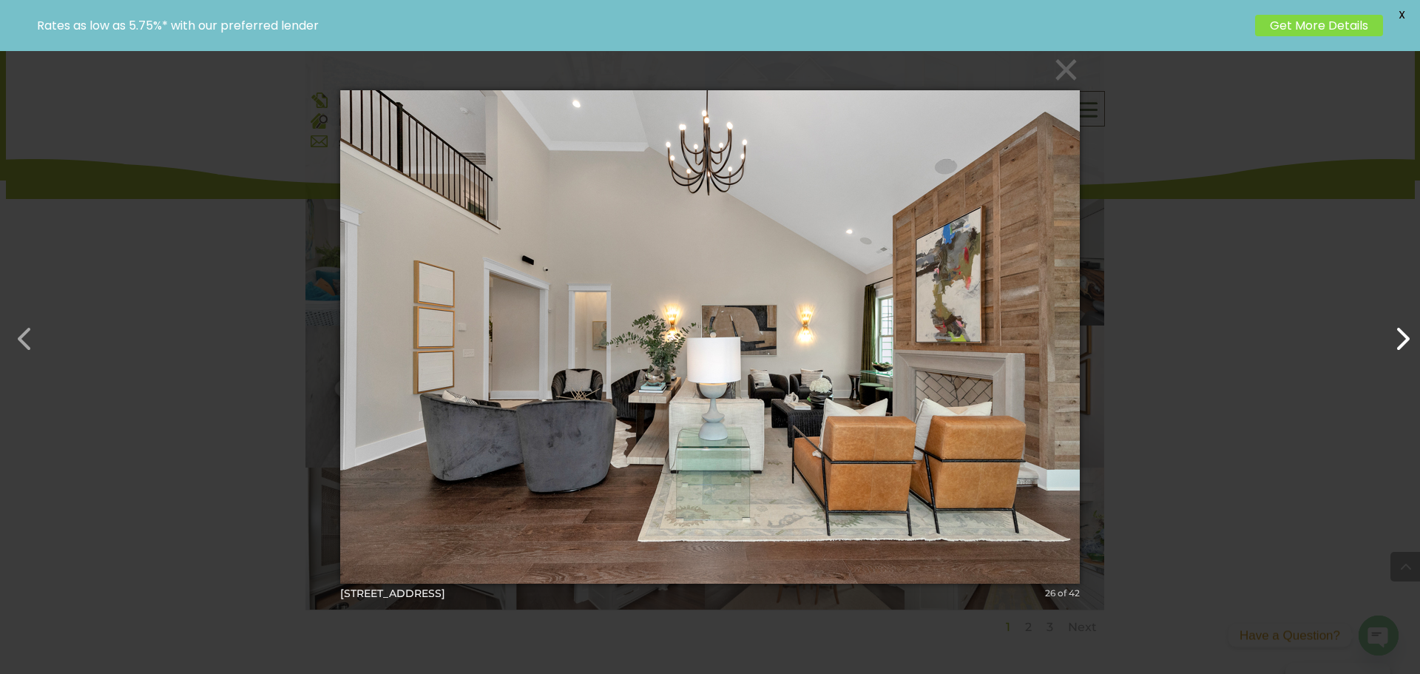
click at [1407, 341] on button "button" at bounding box center [1394, 331] width 35 height 35
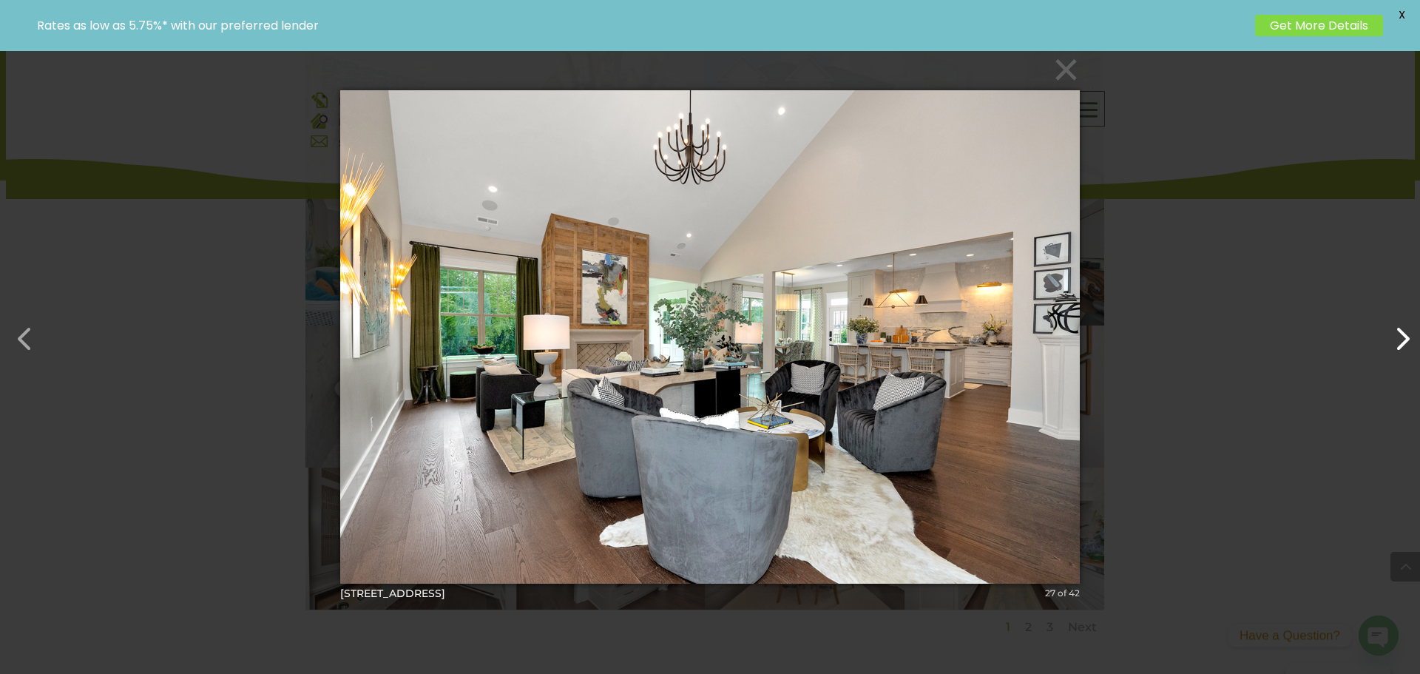
click at [1403, 342] on button "button" at bounding box center [1394, 331] width 35 height 35
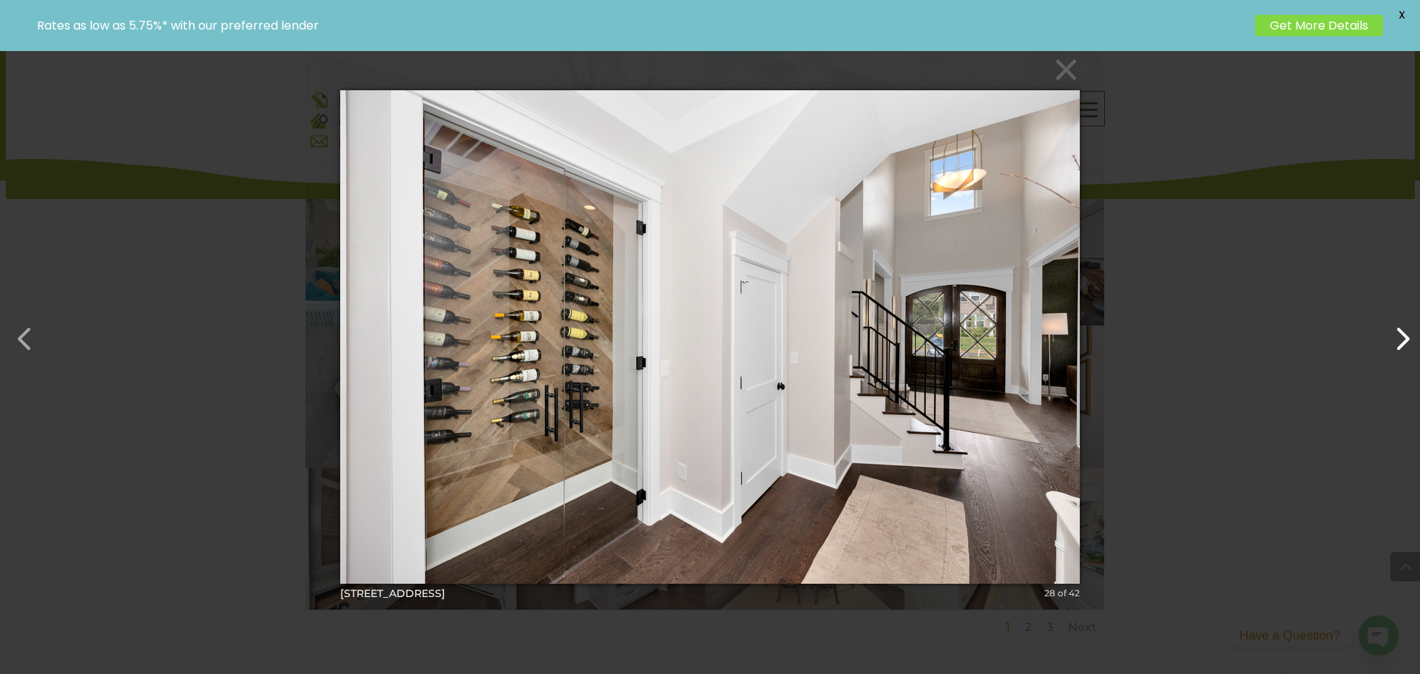
click at [1403, 342] on button "button" at bounding box center [1394, 331] width 35 height 35
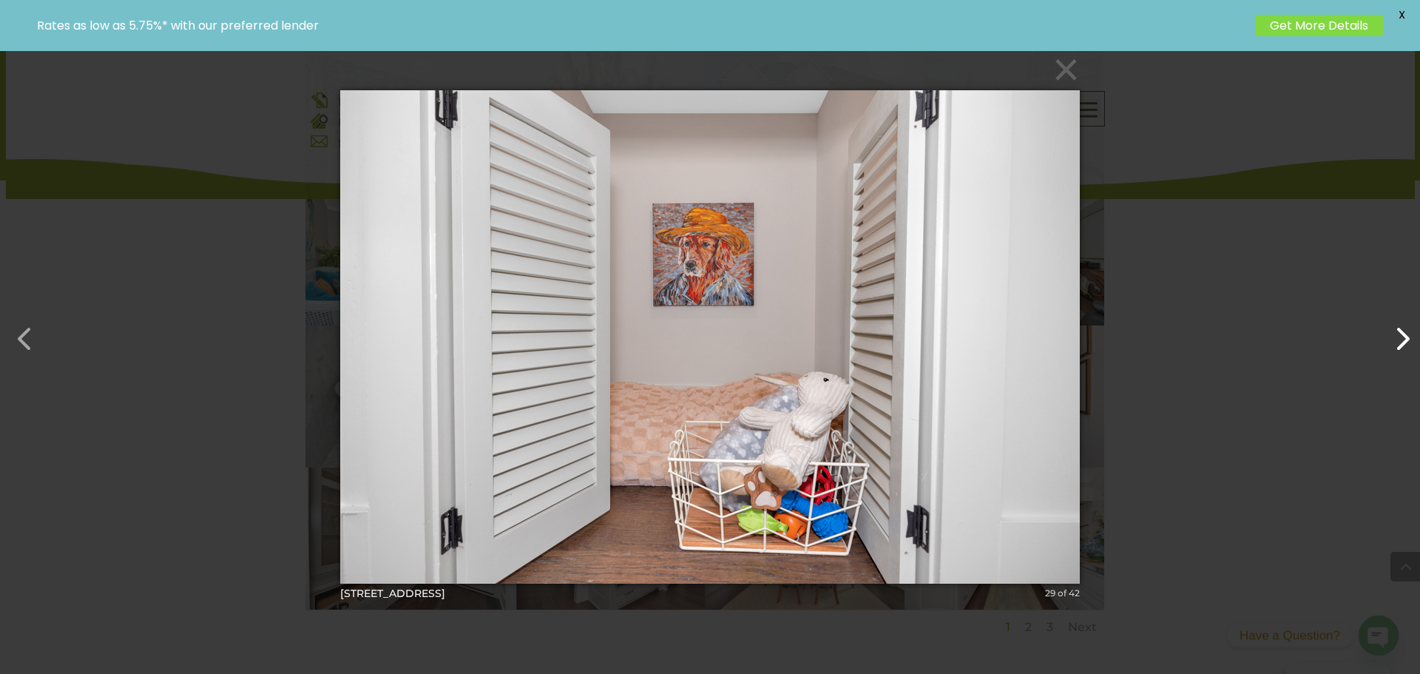
click at [1403, 342] on button "button" at bounding box center [1394, 331] width 35 height 35
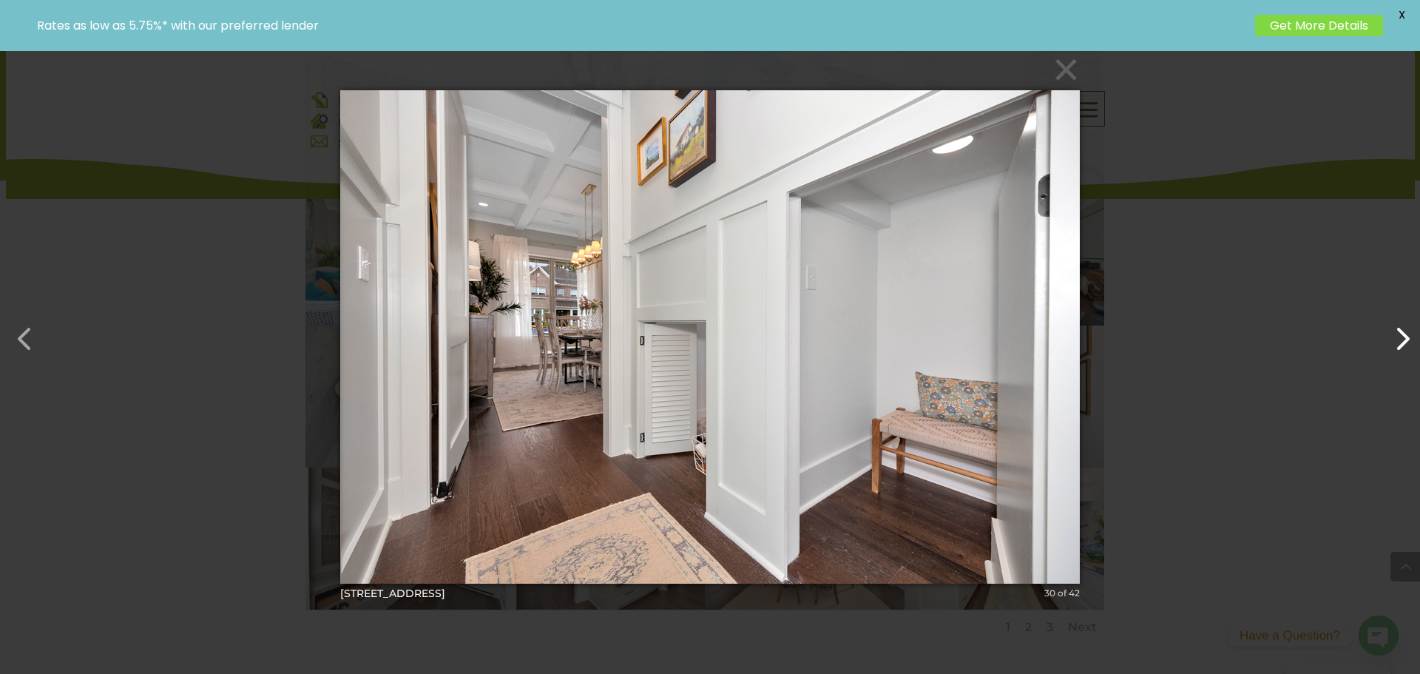
click at [1403, 342] on button "button" at bounding box center [1394, 331] width 35 height 35
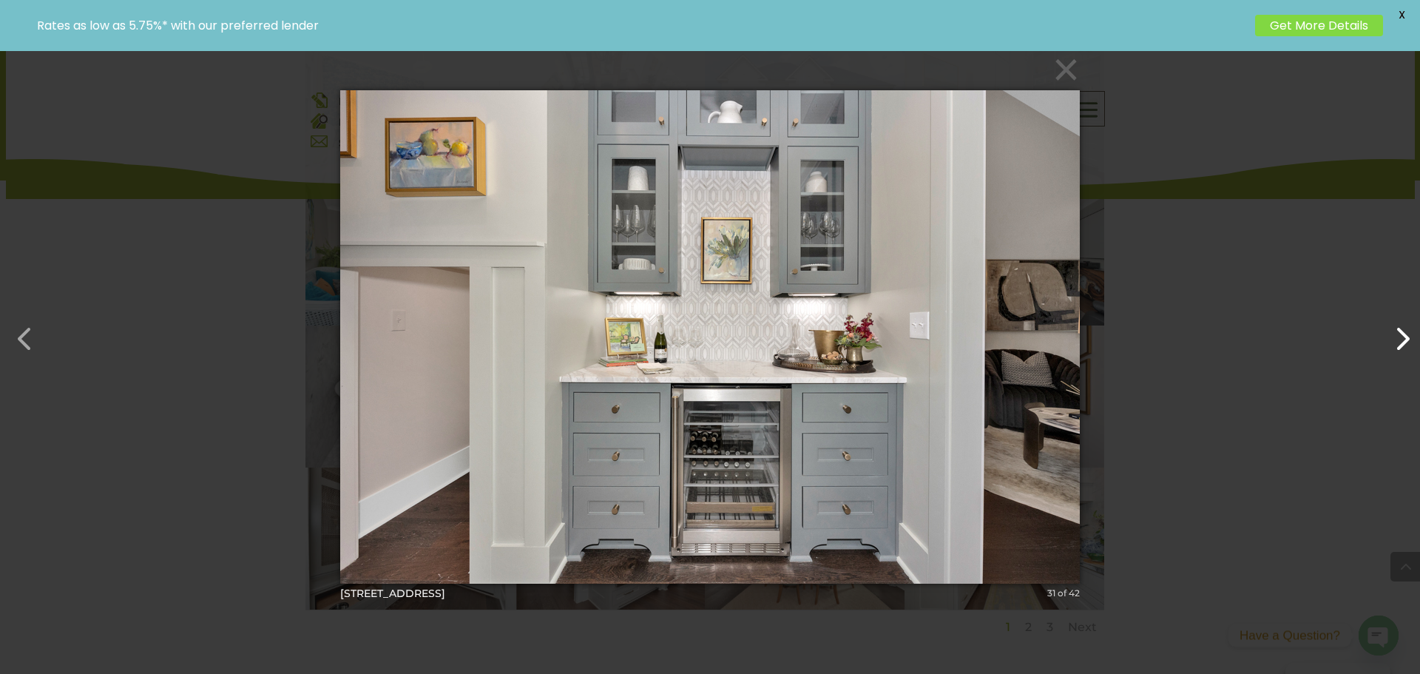
click at [1403, 342] on button "button" at bounding box center [1394, 331] width 35 height 35
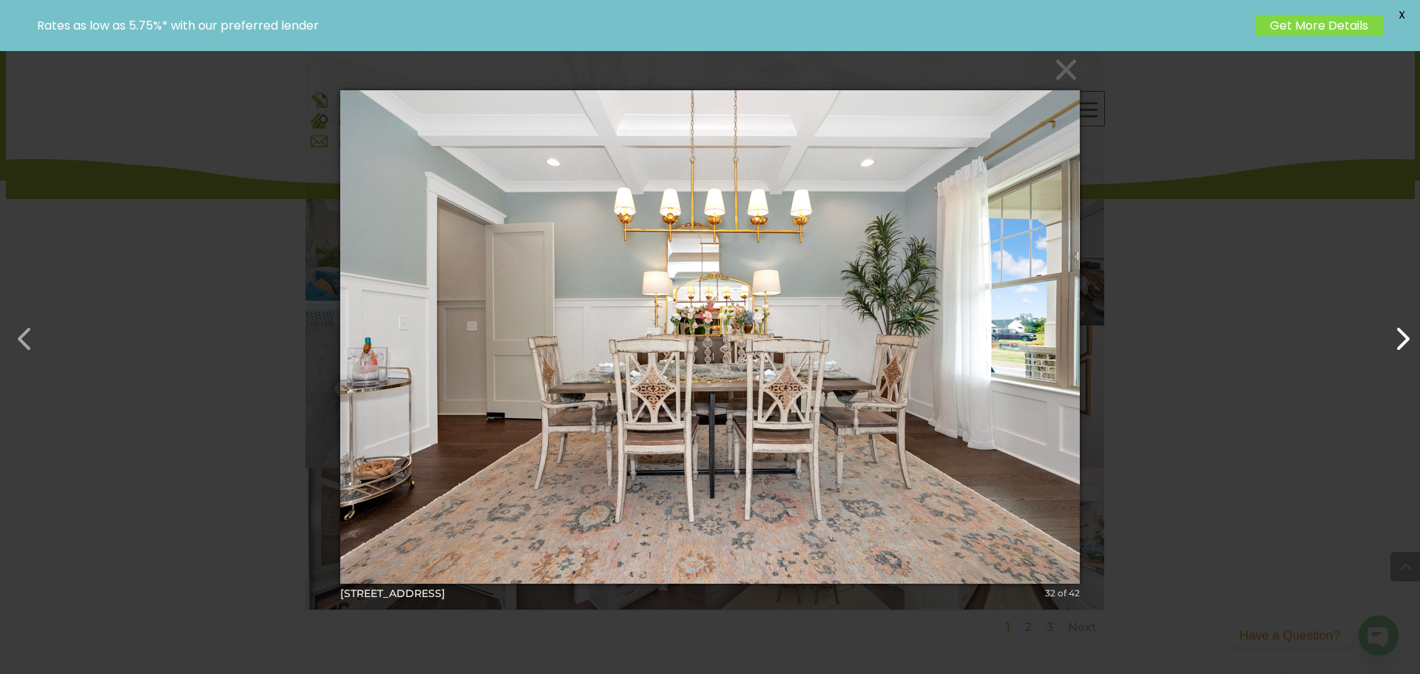
click at [1403, 342] on button "button" at bounding box center [1394, 331] width 35 height 35
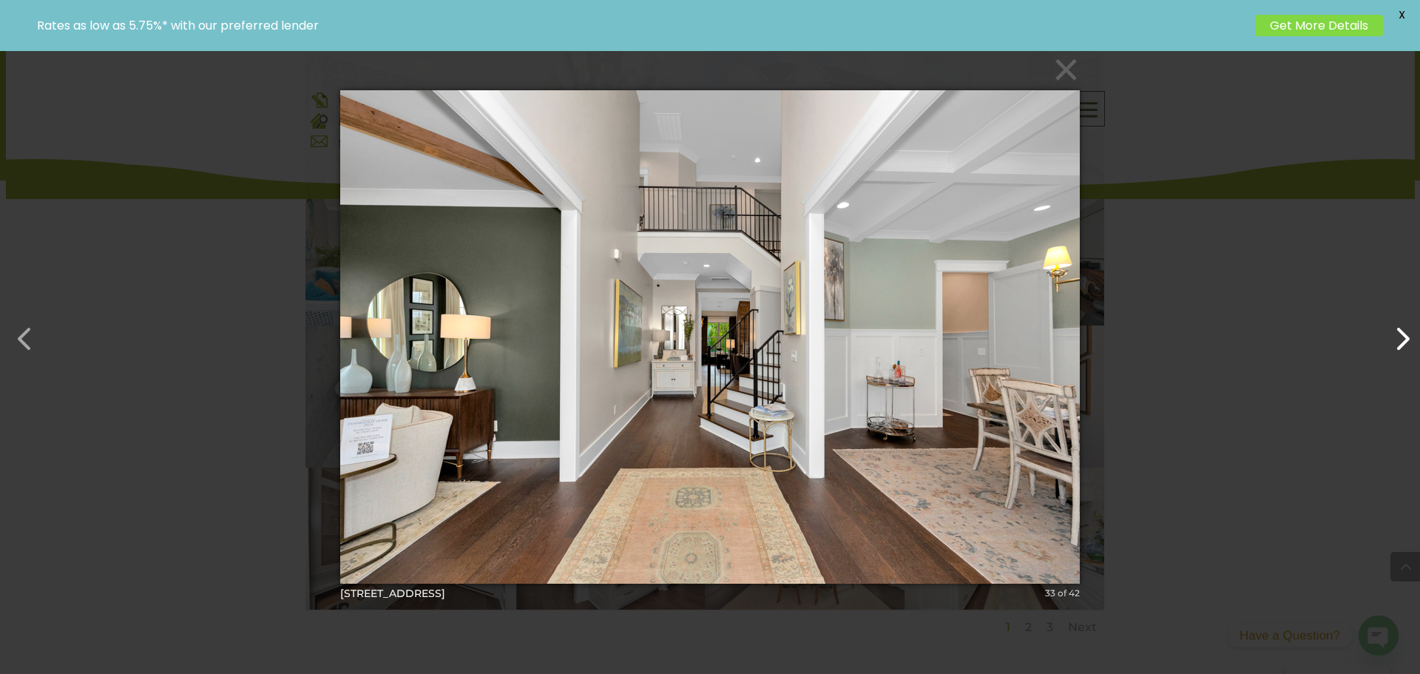
click at [1403, 342] on button "button" at bounding box center [1394, 331] width 35 height 35
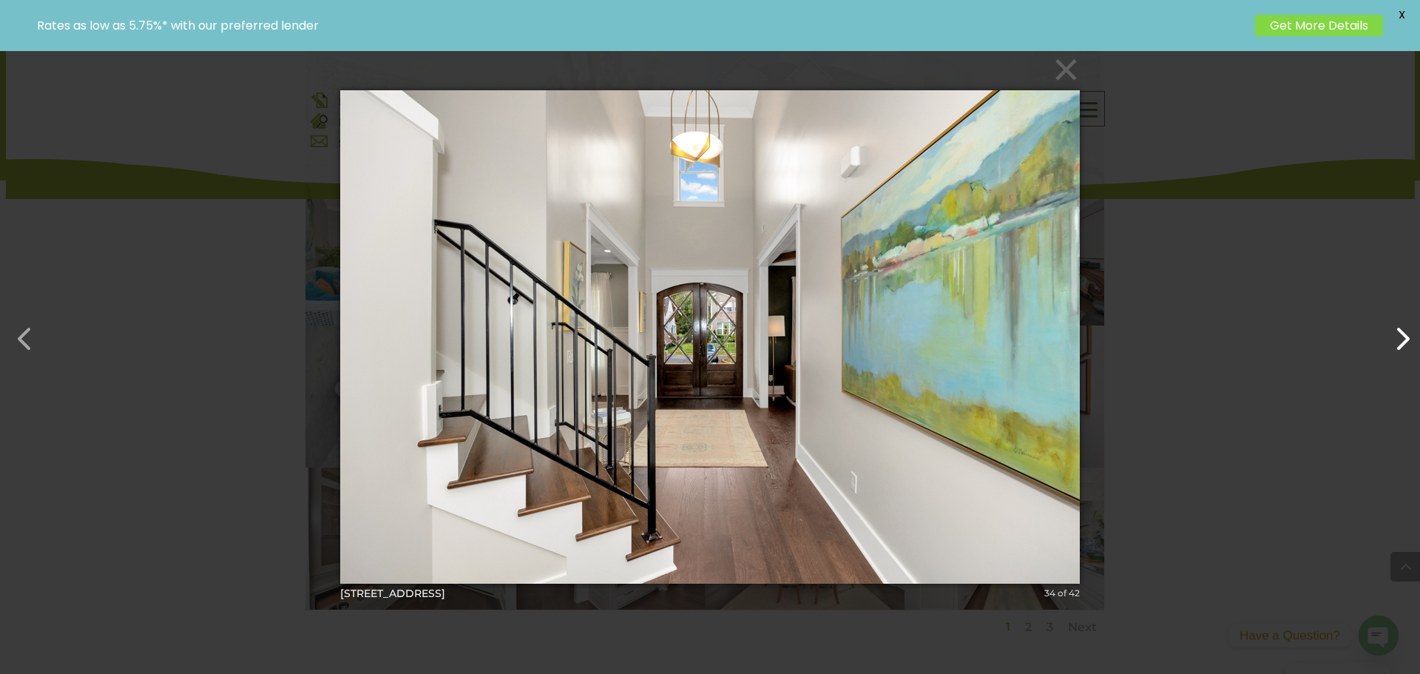
click at [1403, 342] on button "button" at bounding box center [1394, 331] width 35 height 35
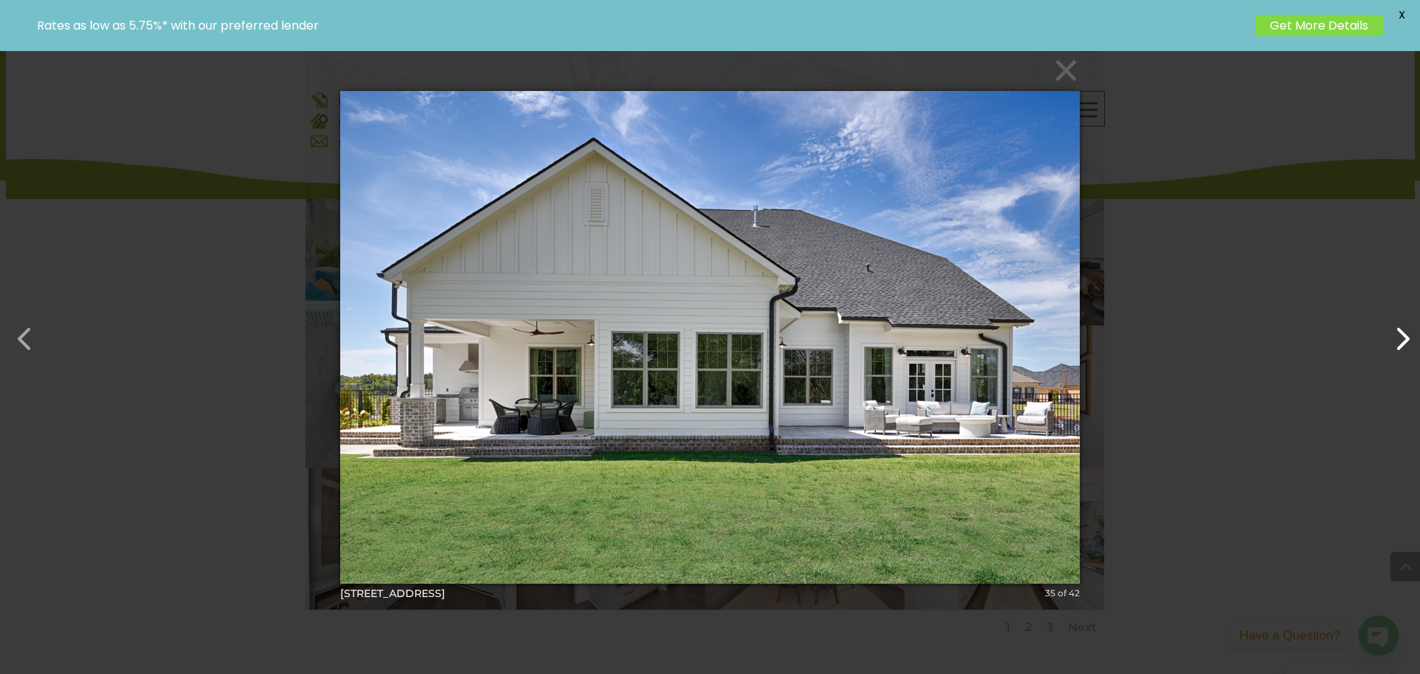
click at [1403, 342] on button "button" at bounding box center [1394, 331] width 35 height 35
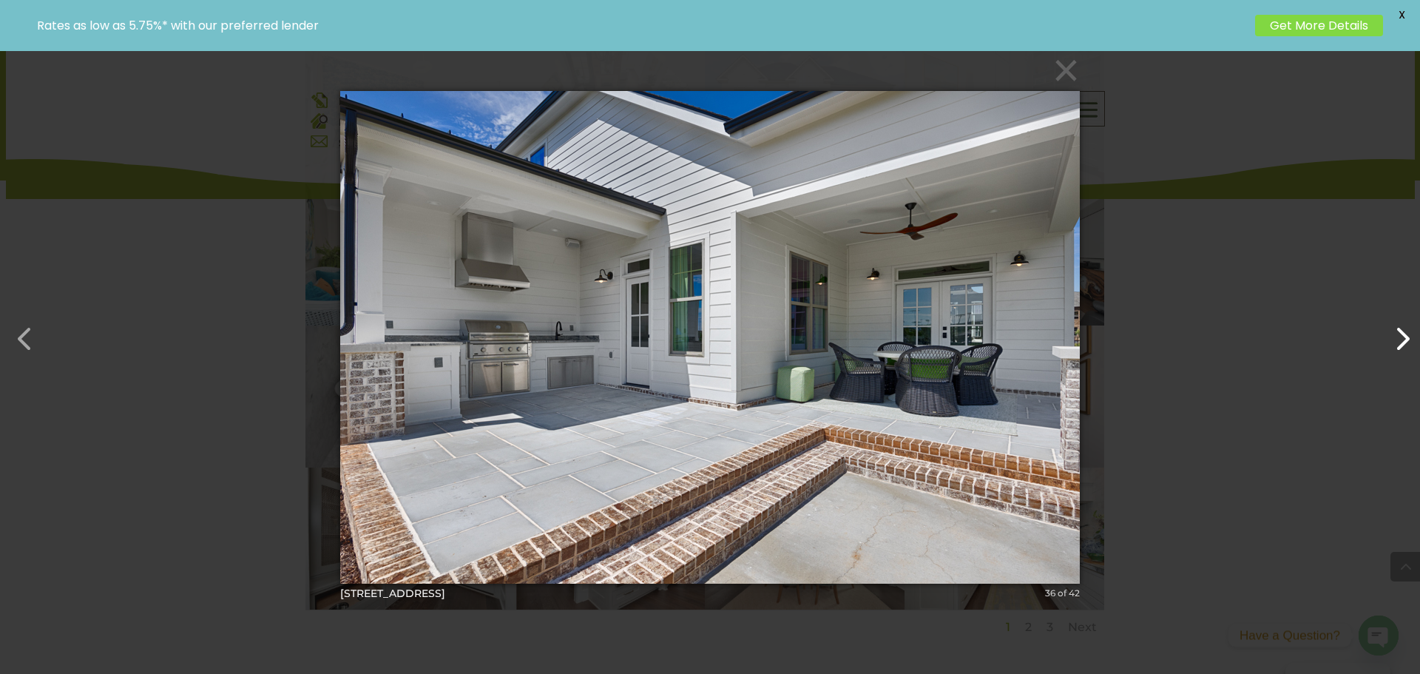
click at [1403, 342] on button "button" at bounding box center [1394, 331] width 35 height 35
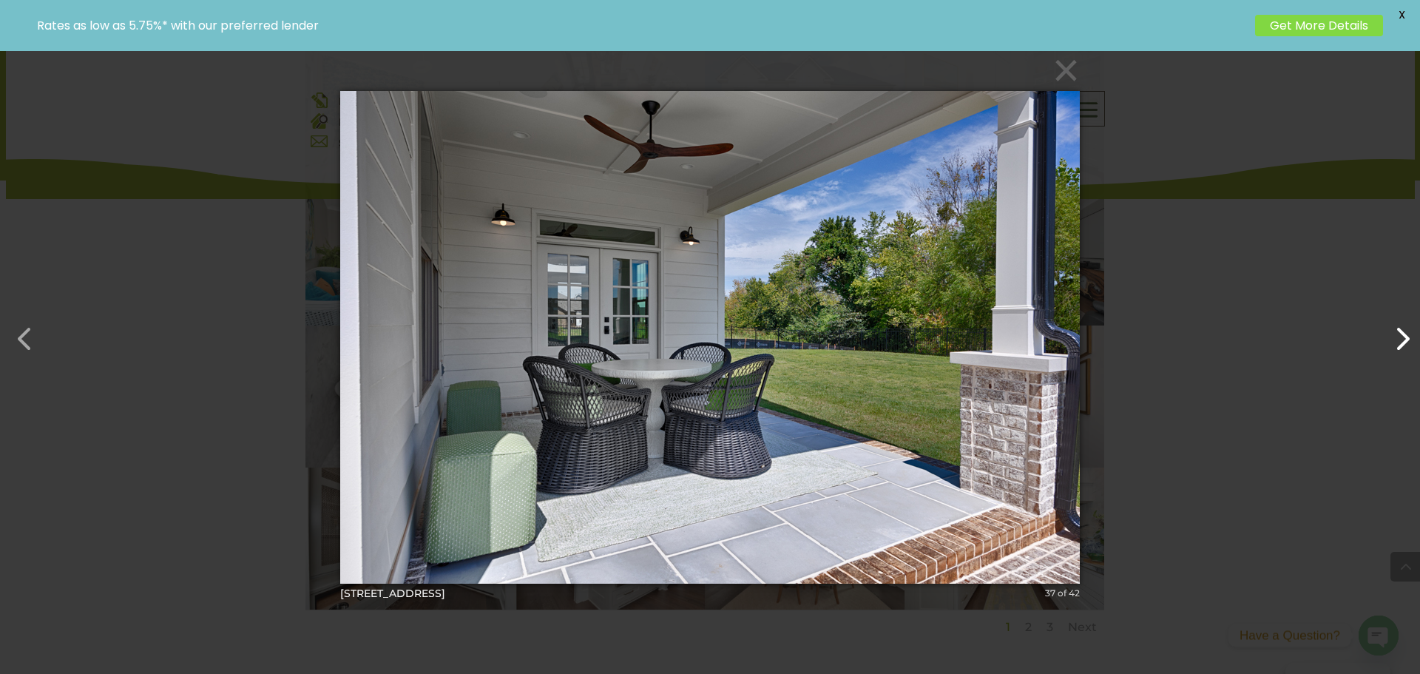
click at [1403, 342] on button "button" at bounding box center [1394, 331] width 35 height 35
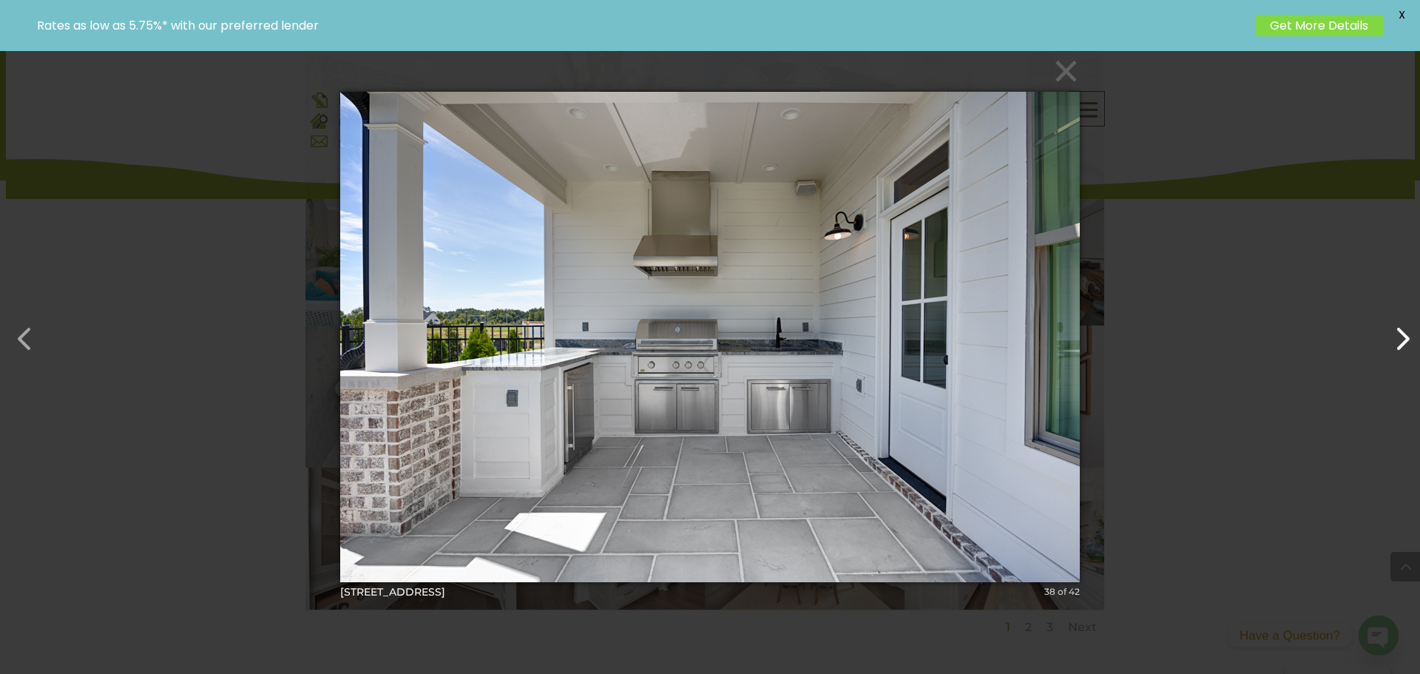
click at [1403, 342] on button "button" at bounding box center [1394, 331] width 35 height 35
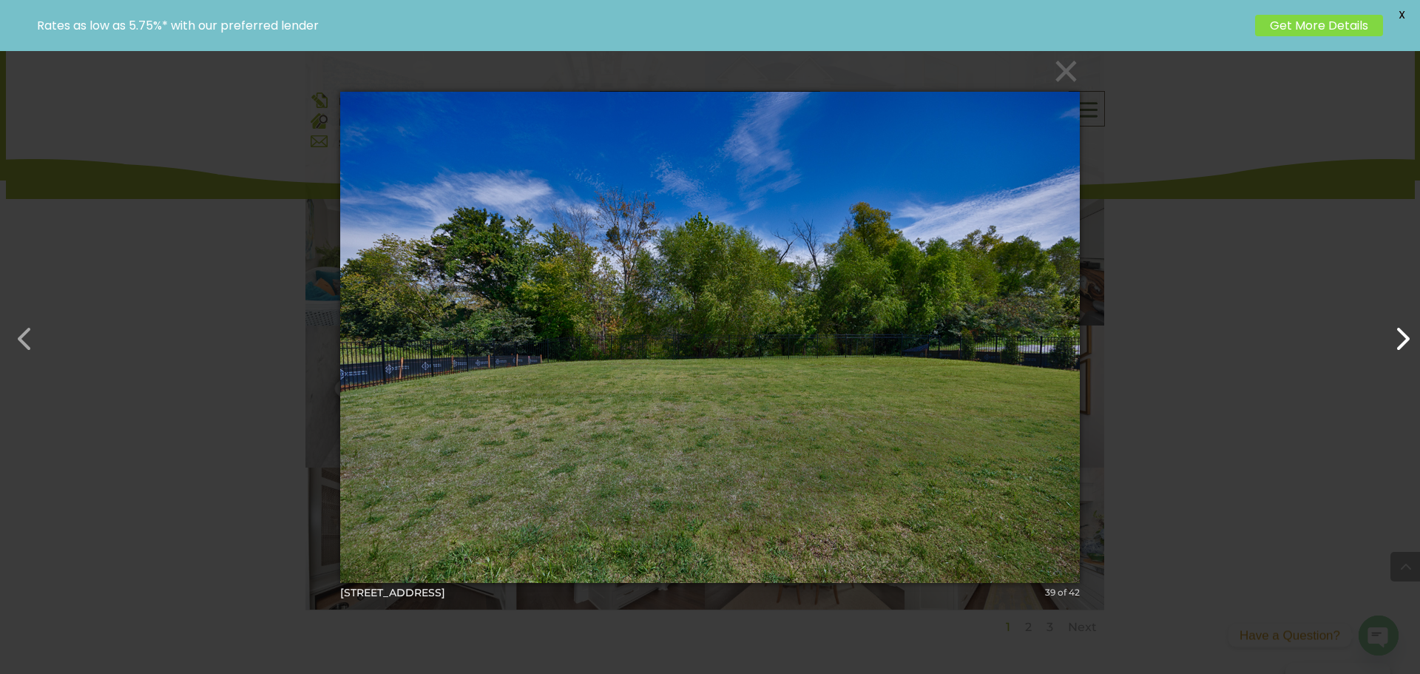
click at [1403, 342] on button "button" at bounding box center [1394, 331] width 35 height 35
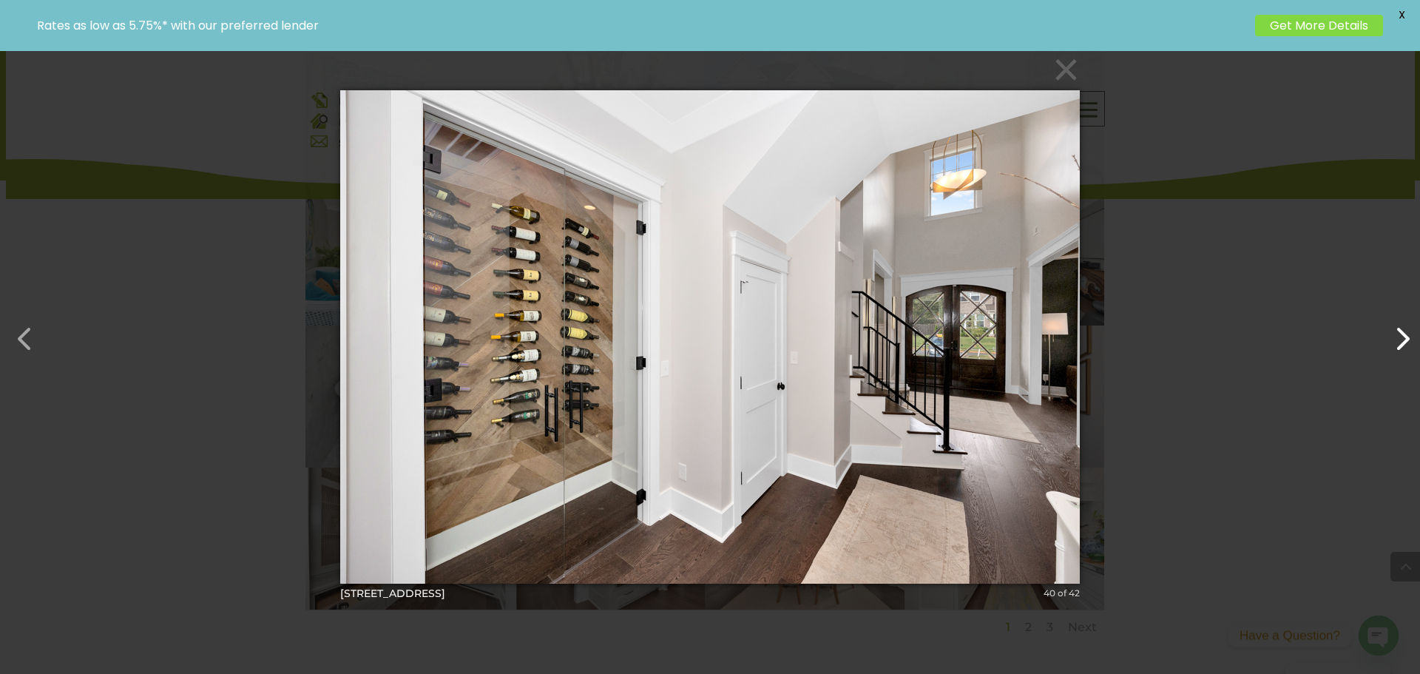
click at [1403, 342] on button "button" at bounding box center [1394, 331] width 35 height 35
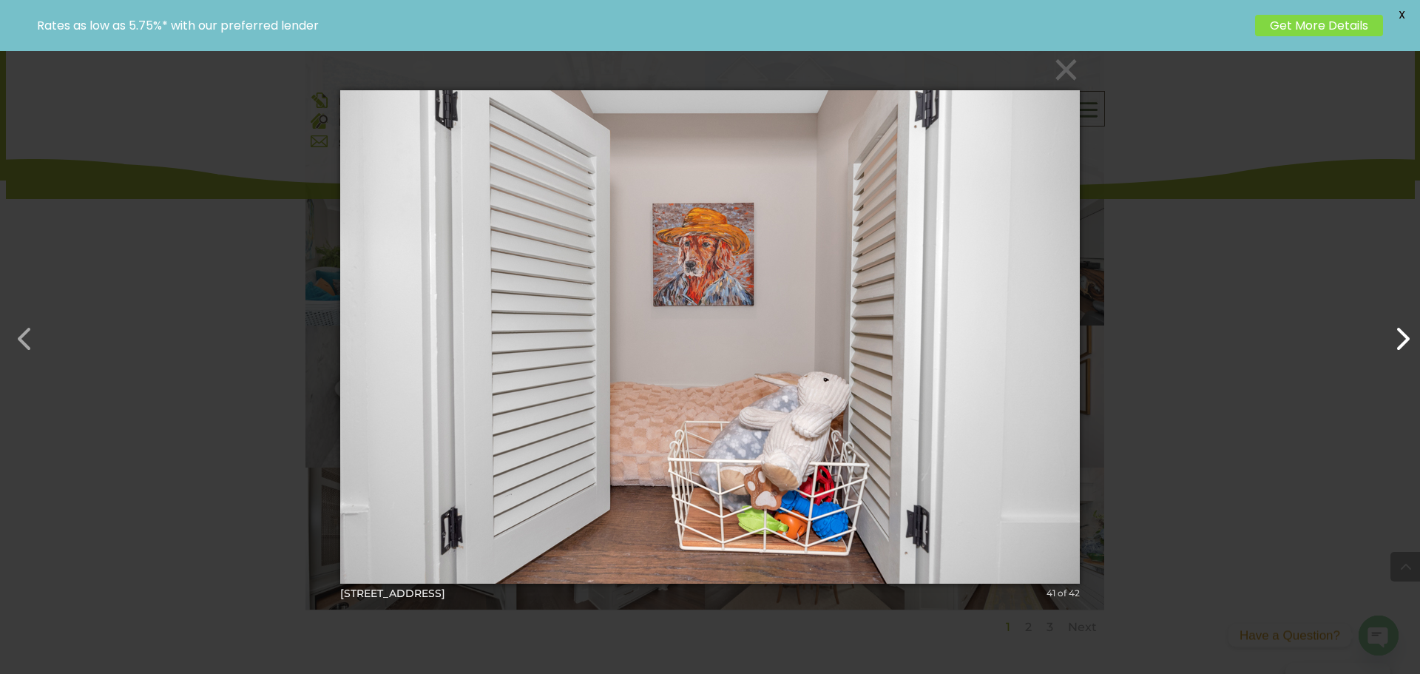
click at [1403, 342] on button "button" at bounding box center [1394, 331] width 35 height 35
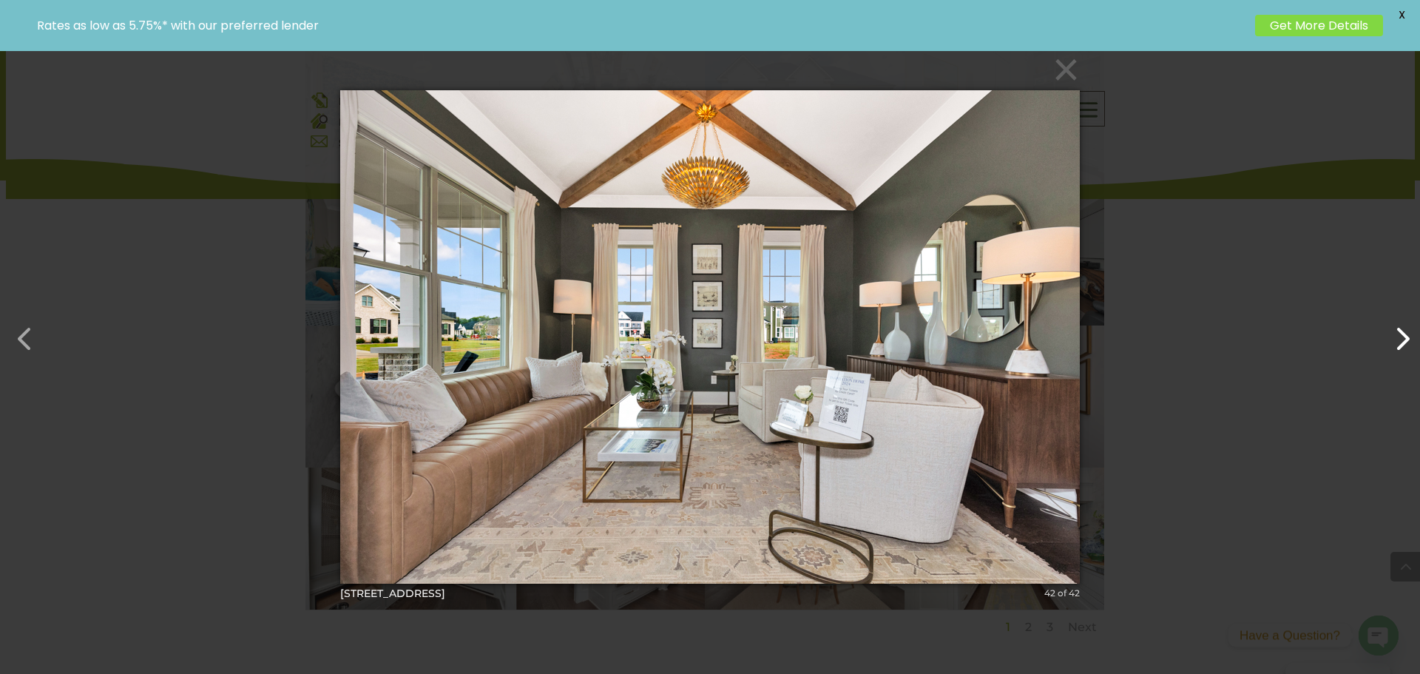
click at [1403, 342] on button "button" at bounding box center [1394, 331] width 35 height 35
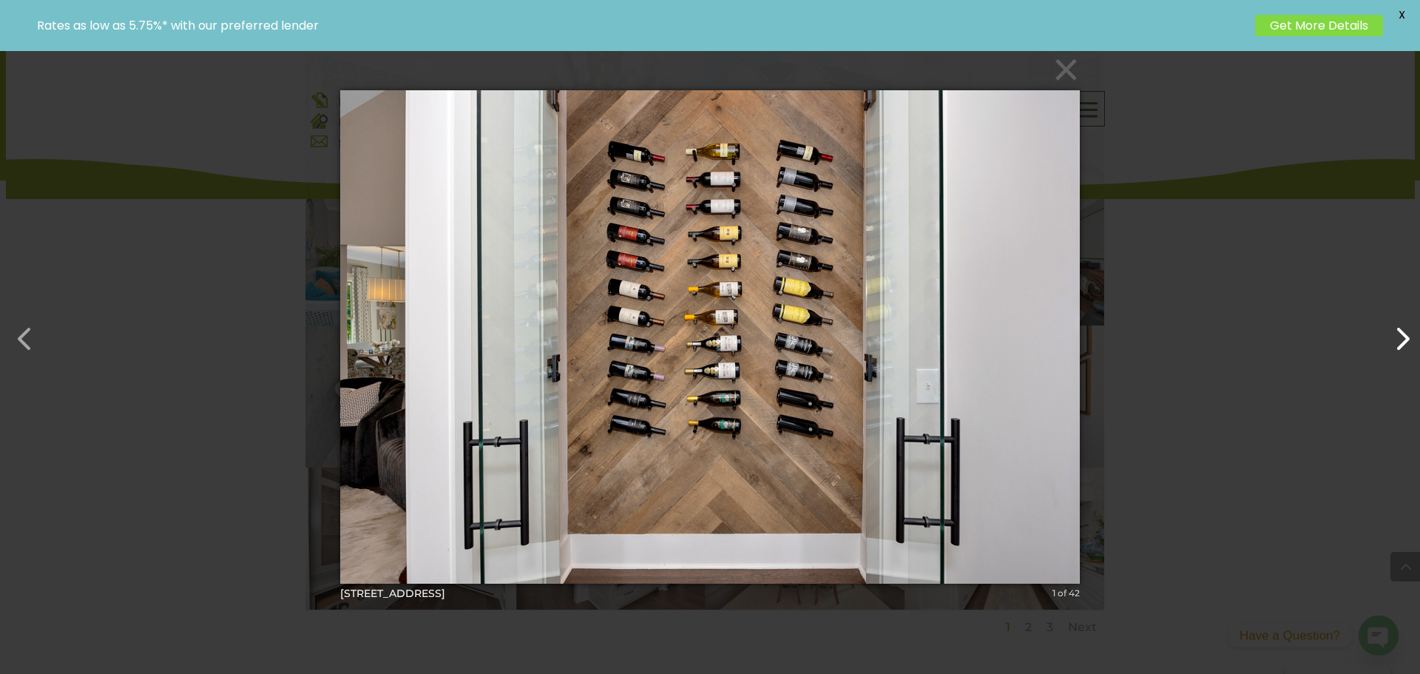
click at [1403, 342] on button "button" at bounding box center [1394, 331] width 35 height 35
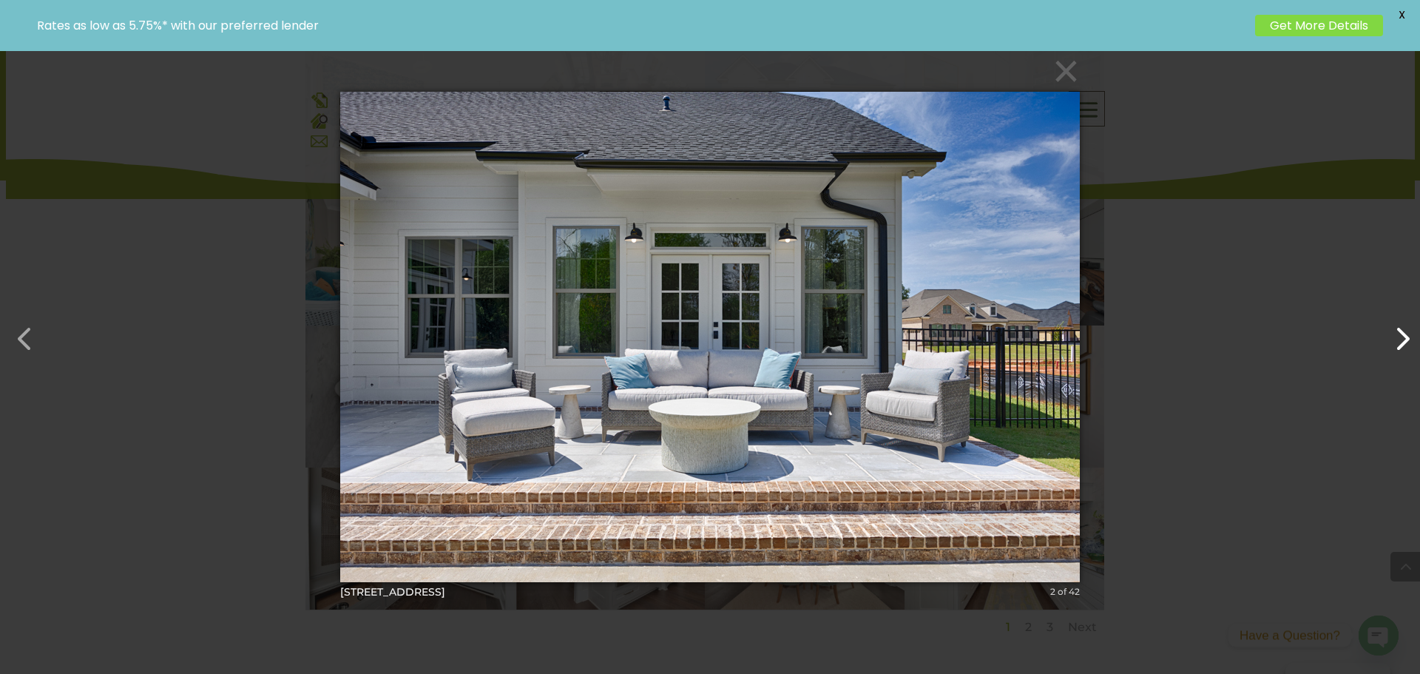
click at [1393, 340] on button "button" at bounding box center [1394, 331] width 35 height 35
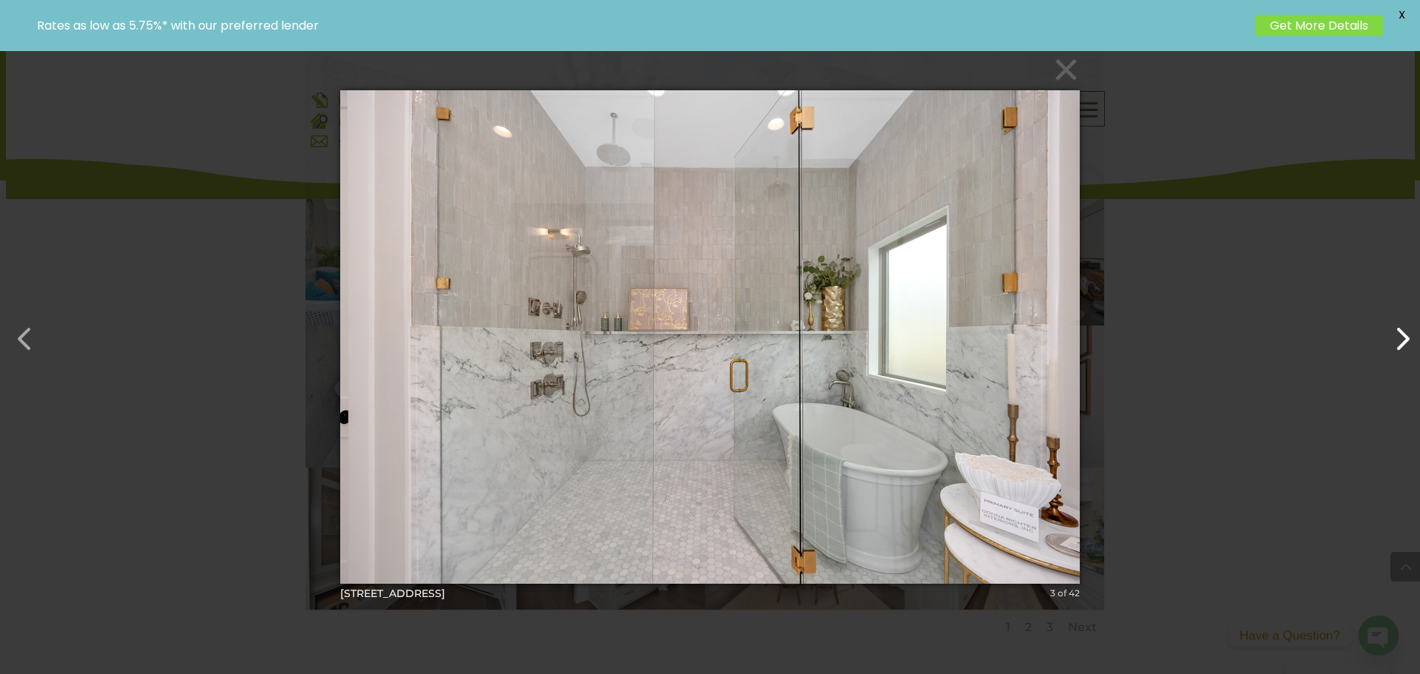
click at [1395, 340] on button "button" at bounding box center [1394, 331] width 35 height 35
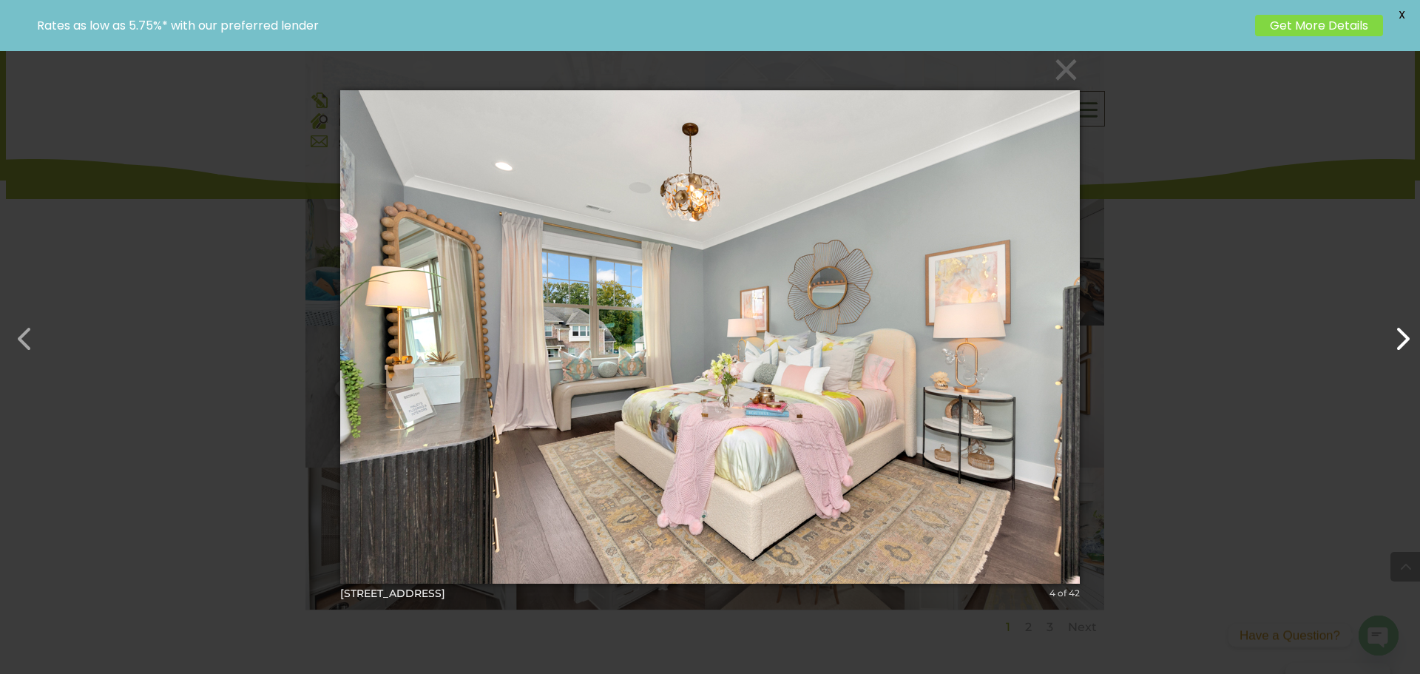
click at [1395, 340] on button "button" at bounding box center [1394, 331] width 35 height 35
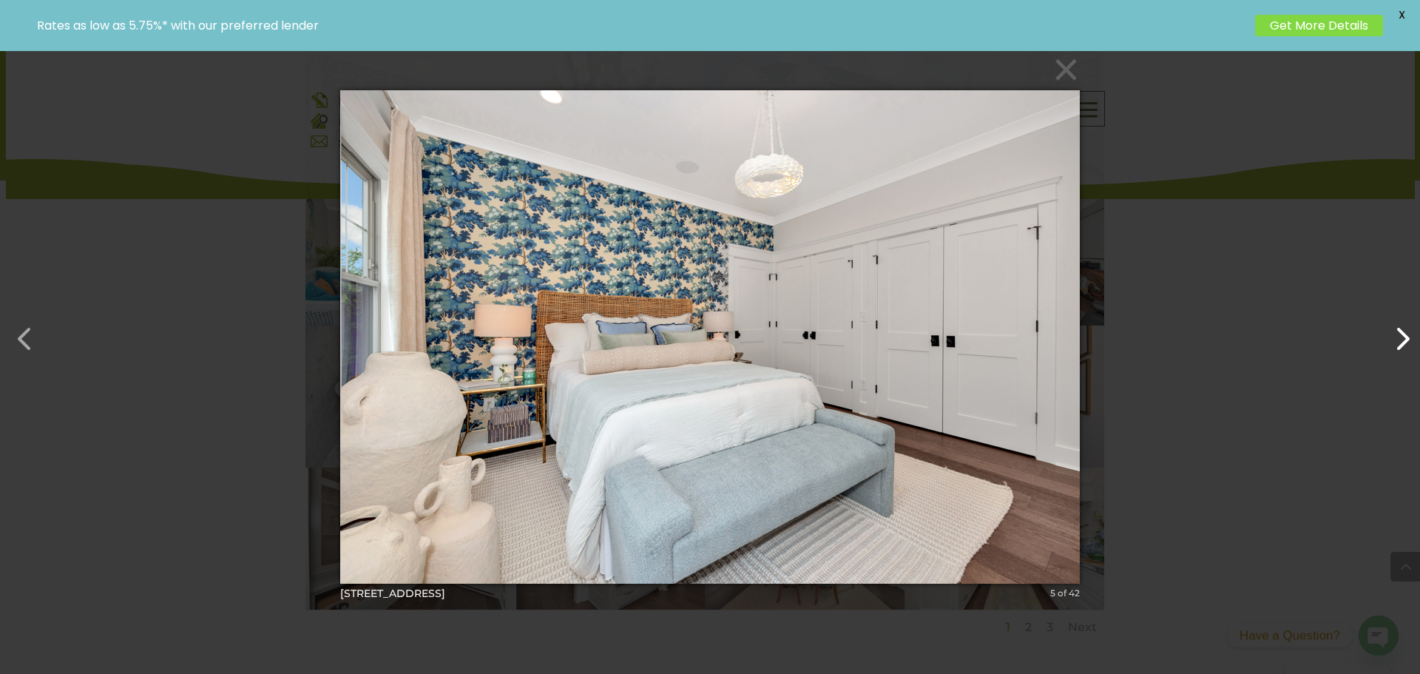
click at [1396, 340] on button "button" at bounding box center [1394, 331] width 35 height 35
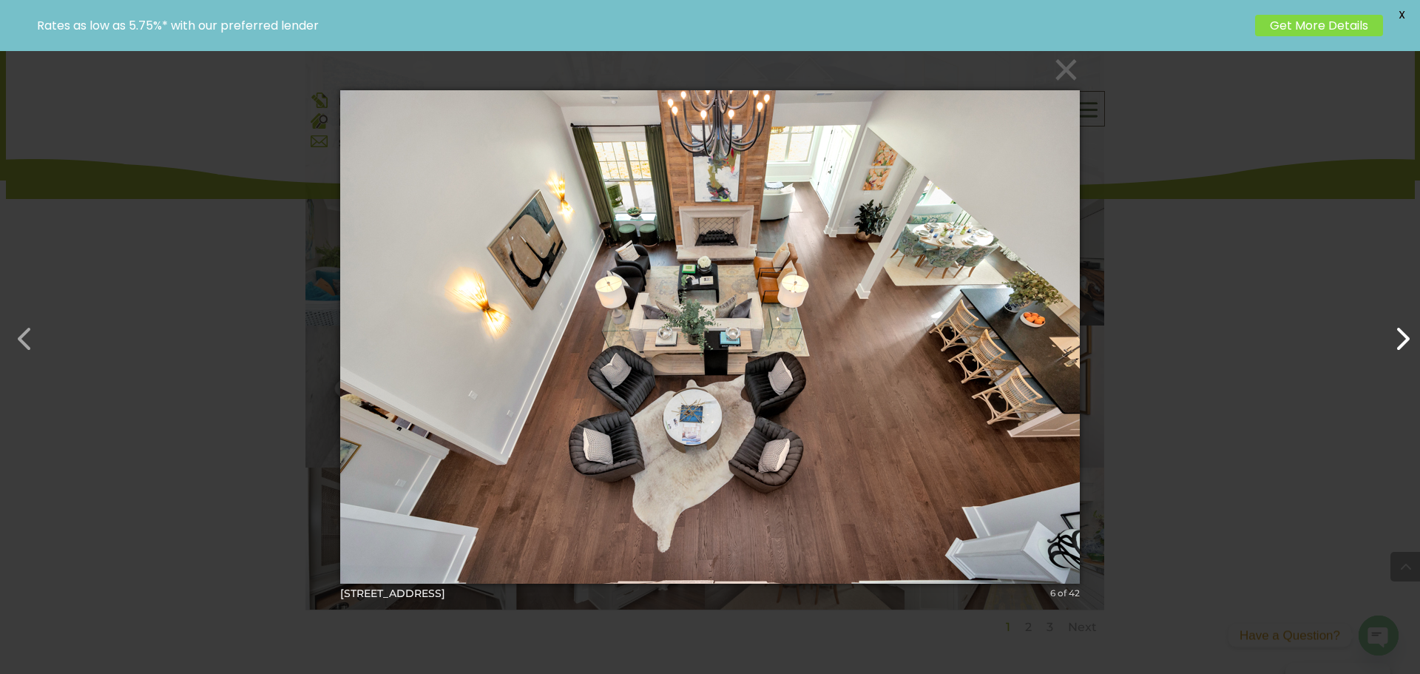
click at [1396, 340] on button "button" at bounding box center [1394, 331] width 35 height 35
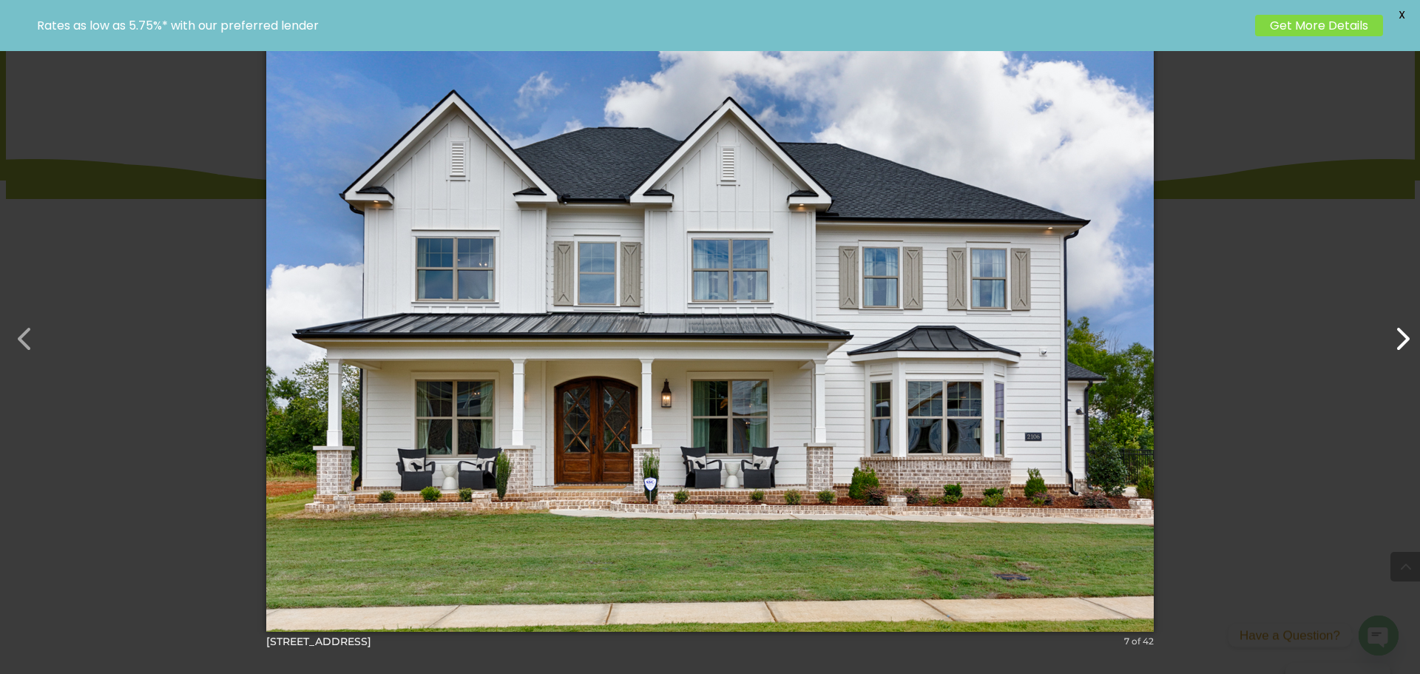
click at [1395, 345] on button "button" at bounding box center [1394, 331] width 35 height 35
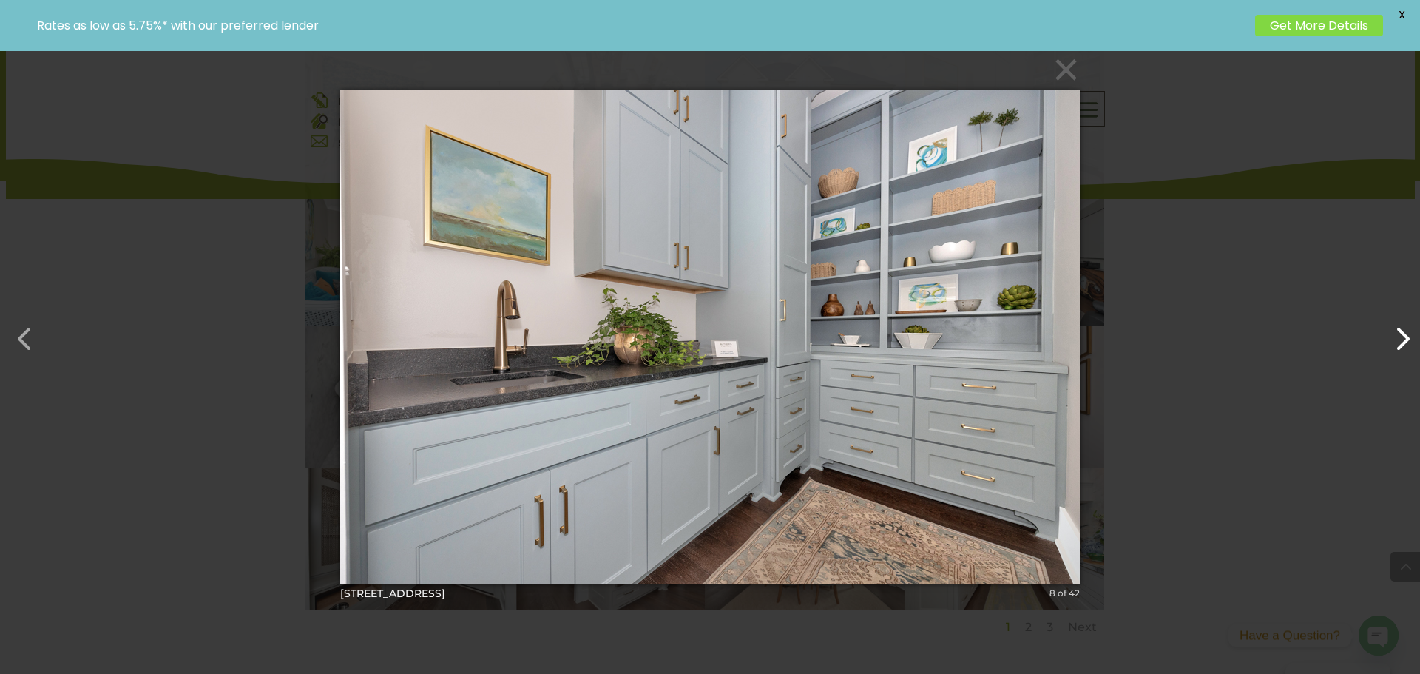
click at [1395, 345] on button "button" at bounding box center [1394, 331] width 35 height 35
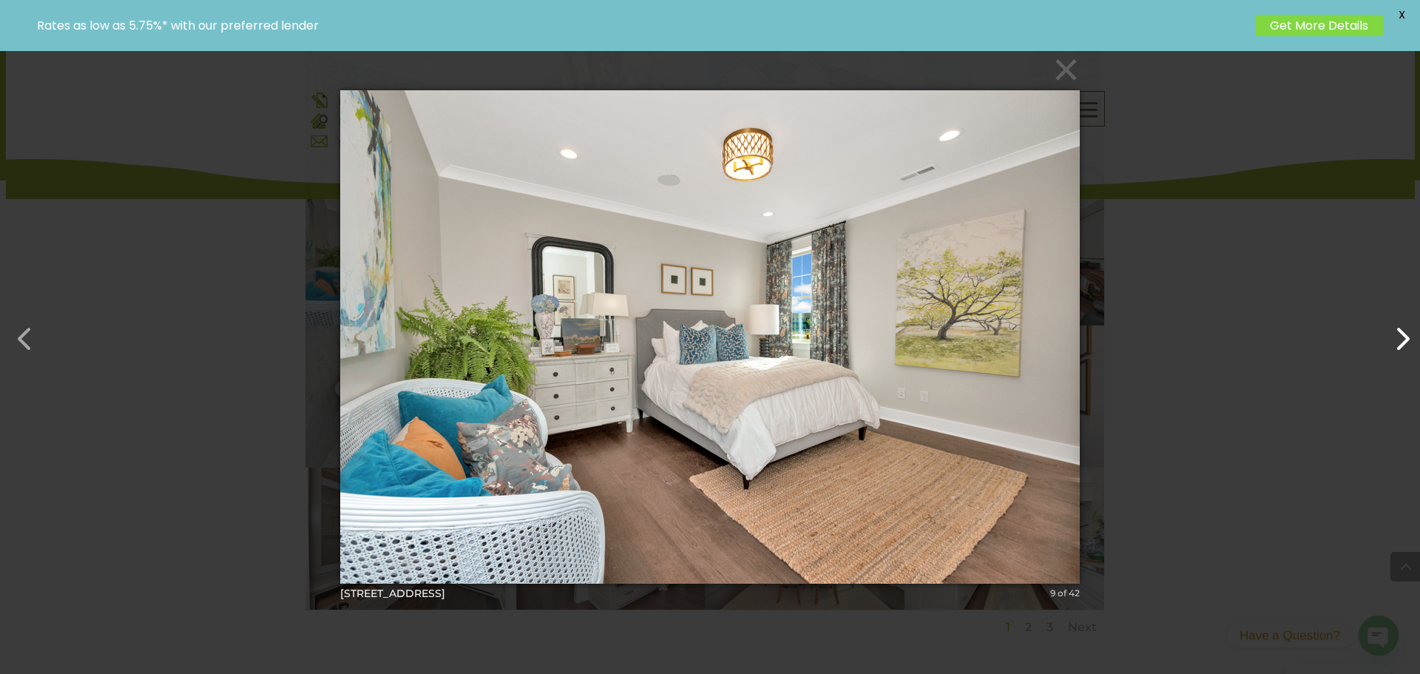
click at [1395, 345] on button "button" at bounding box center [1394, 331] width 35 height 35
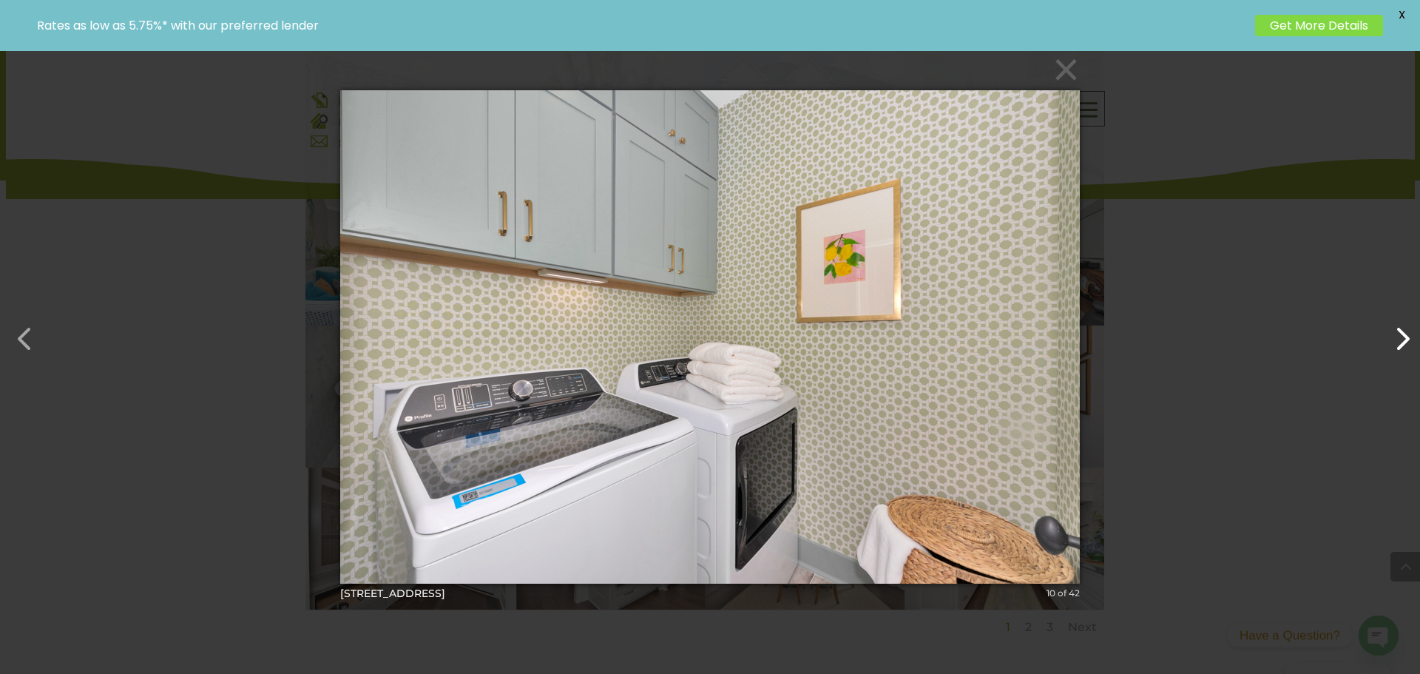
click at [1395, 345] on button "button" at bounding box center [1394, 331] width 35 height 35
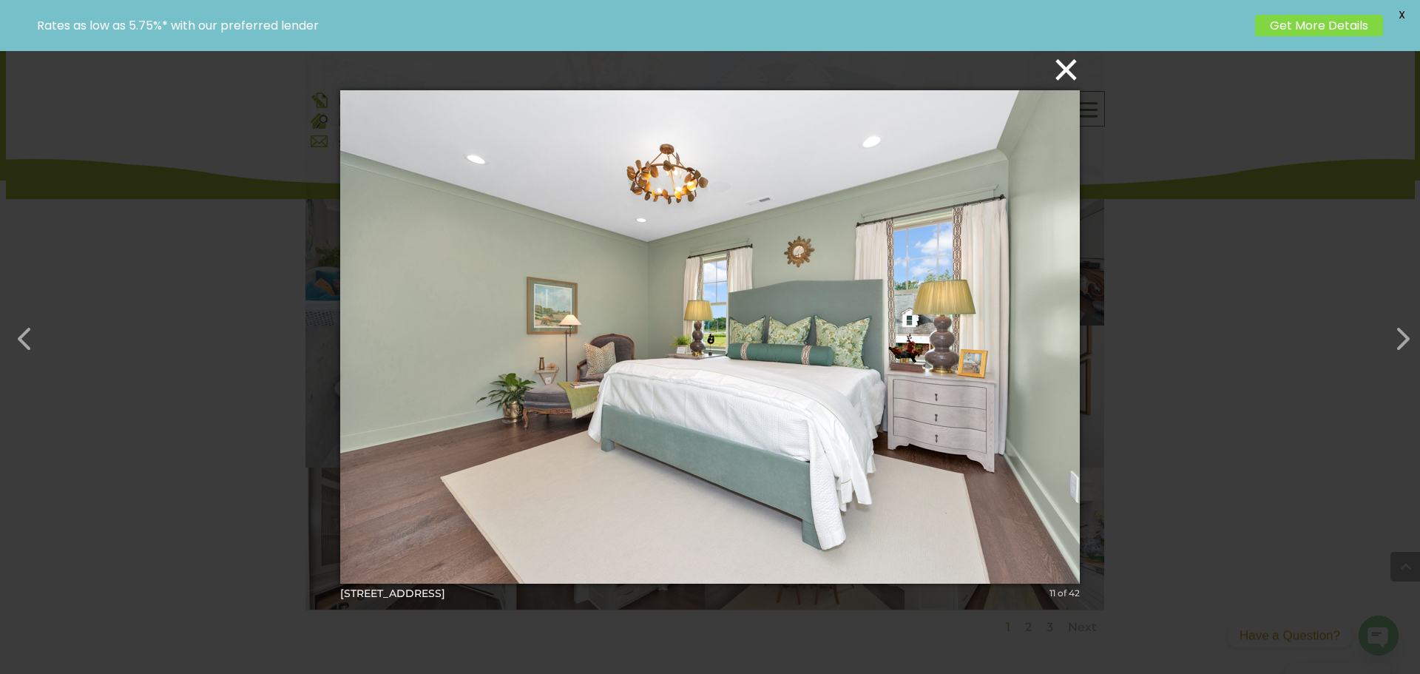
click at [1063, 80] on button "×" at bounding box center [714, 69] width 739 height 33
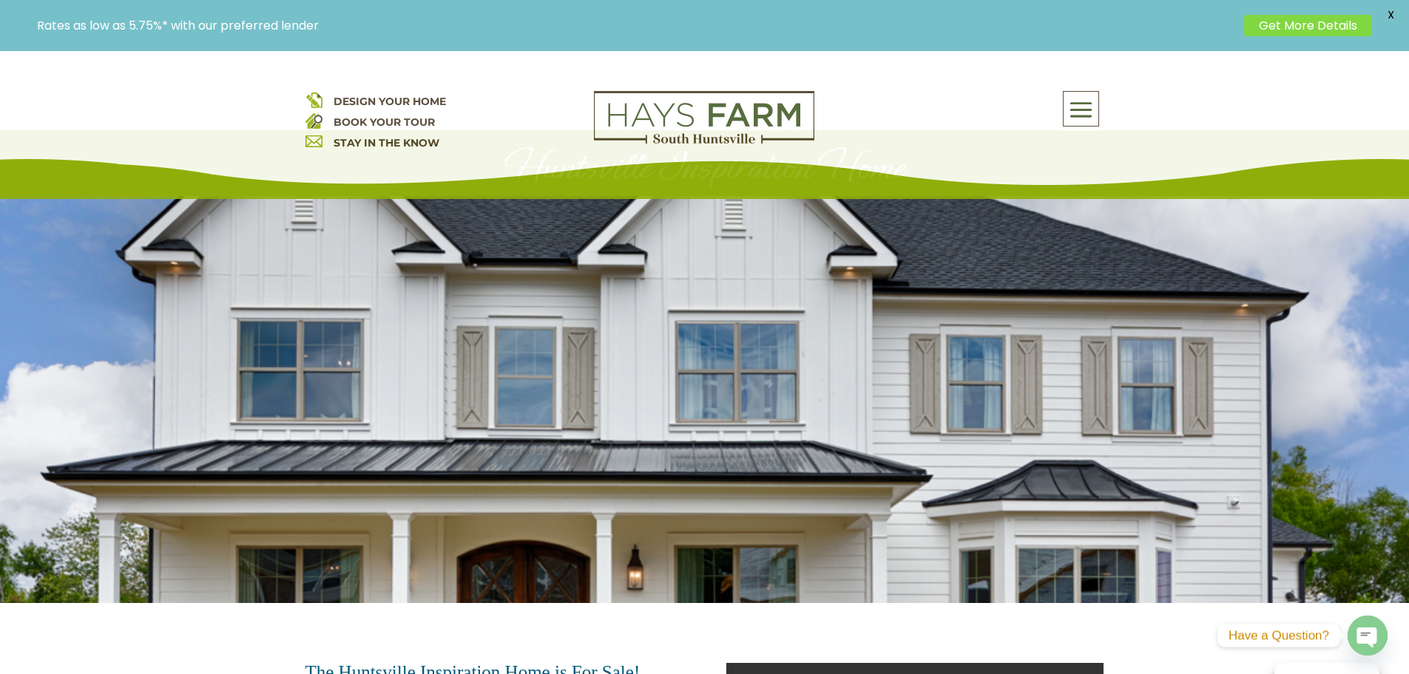
scroll to position [0, 0]
